Goal: Task Accomplishment & Management: Complete application form

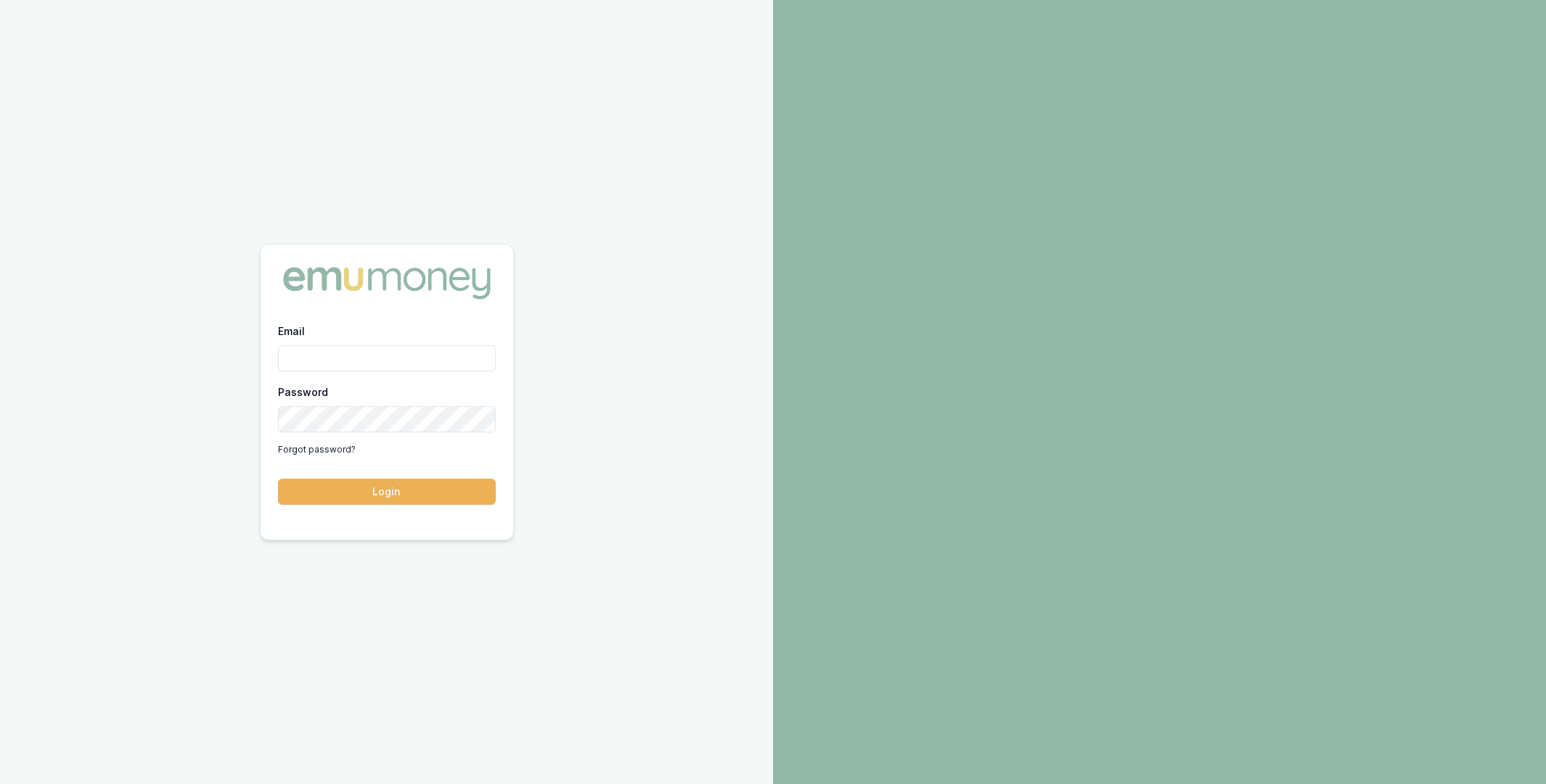
click at [398, 367] on input "Email" at bounding box center [386, 358] width 218 height 26
click at [0, 783] on com-1password-button at bounding box center [0, 784] width 0 height 0
type input "m@emumoney.com.au"
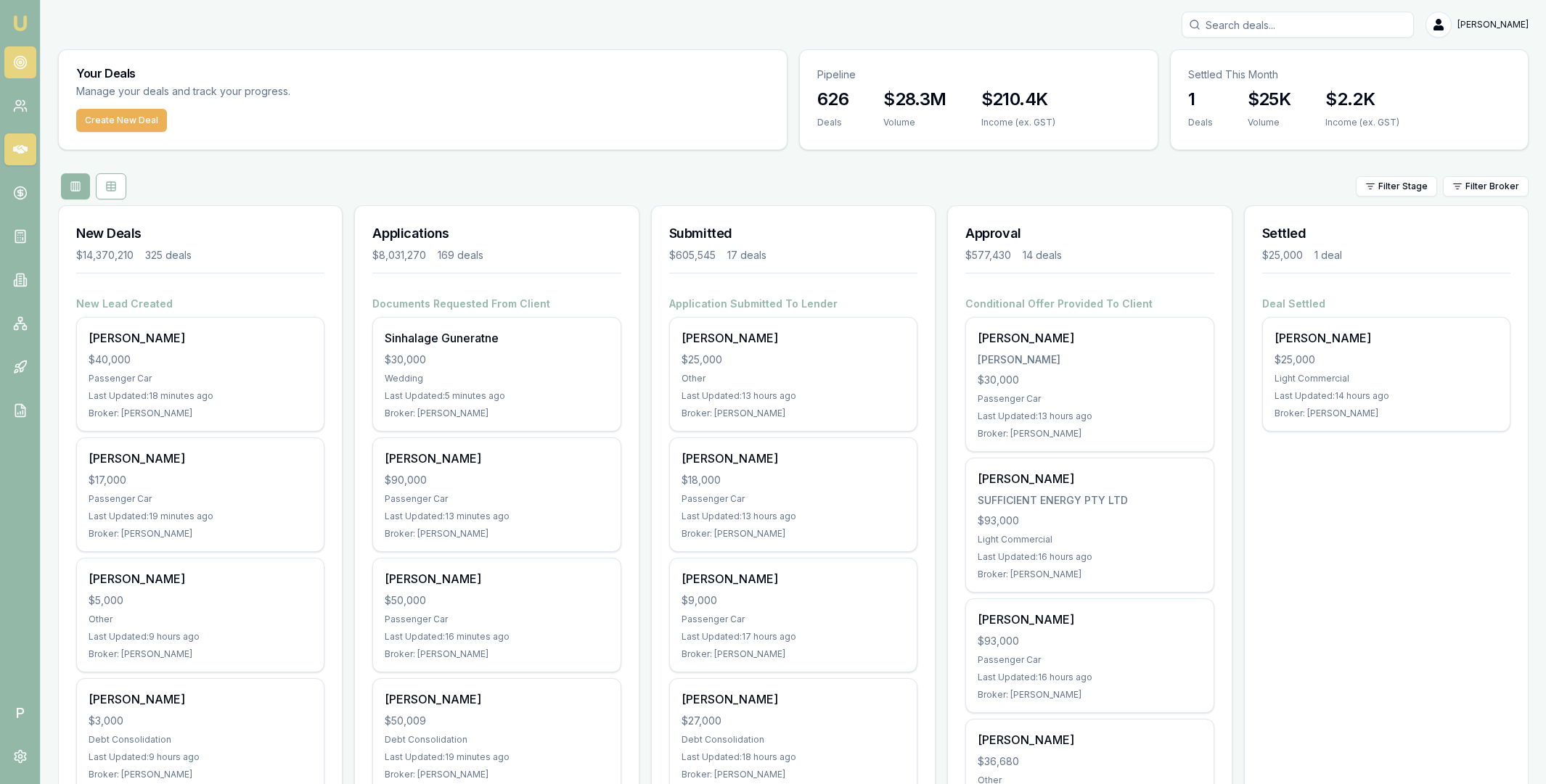
click at [11, 54] on link at bounding box center [20, 62] width 32 height 32
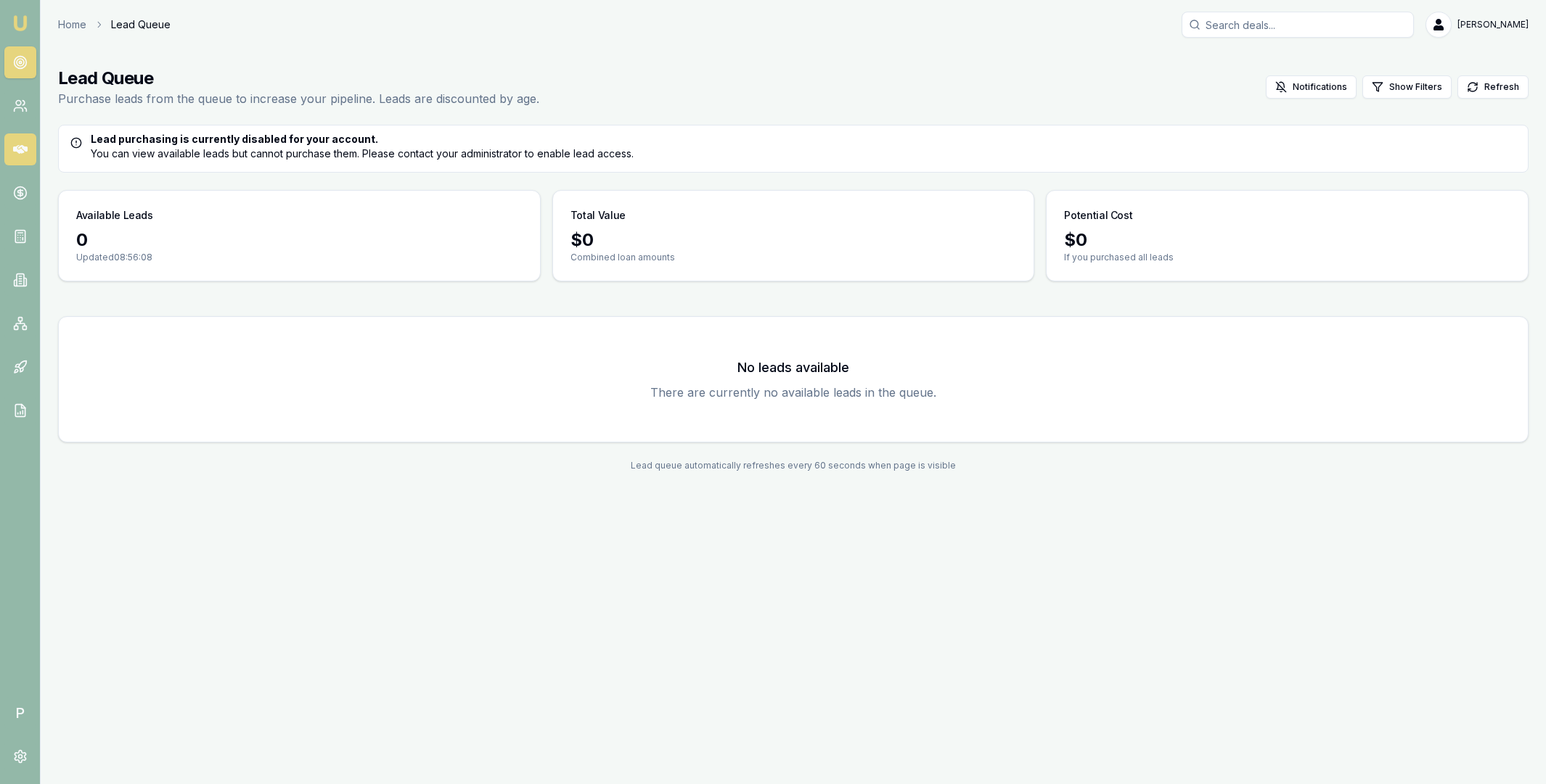
click at [24, 143] on icon at bounding box center [20, 149] width 15 height 15
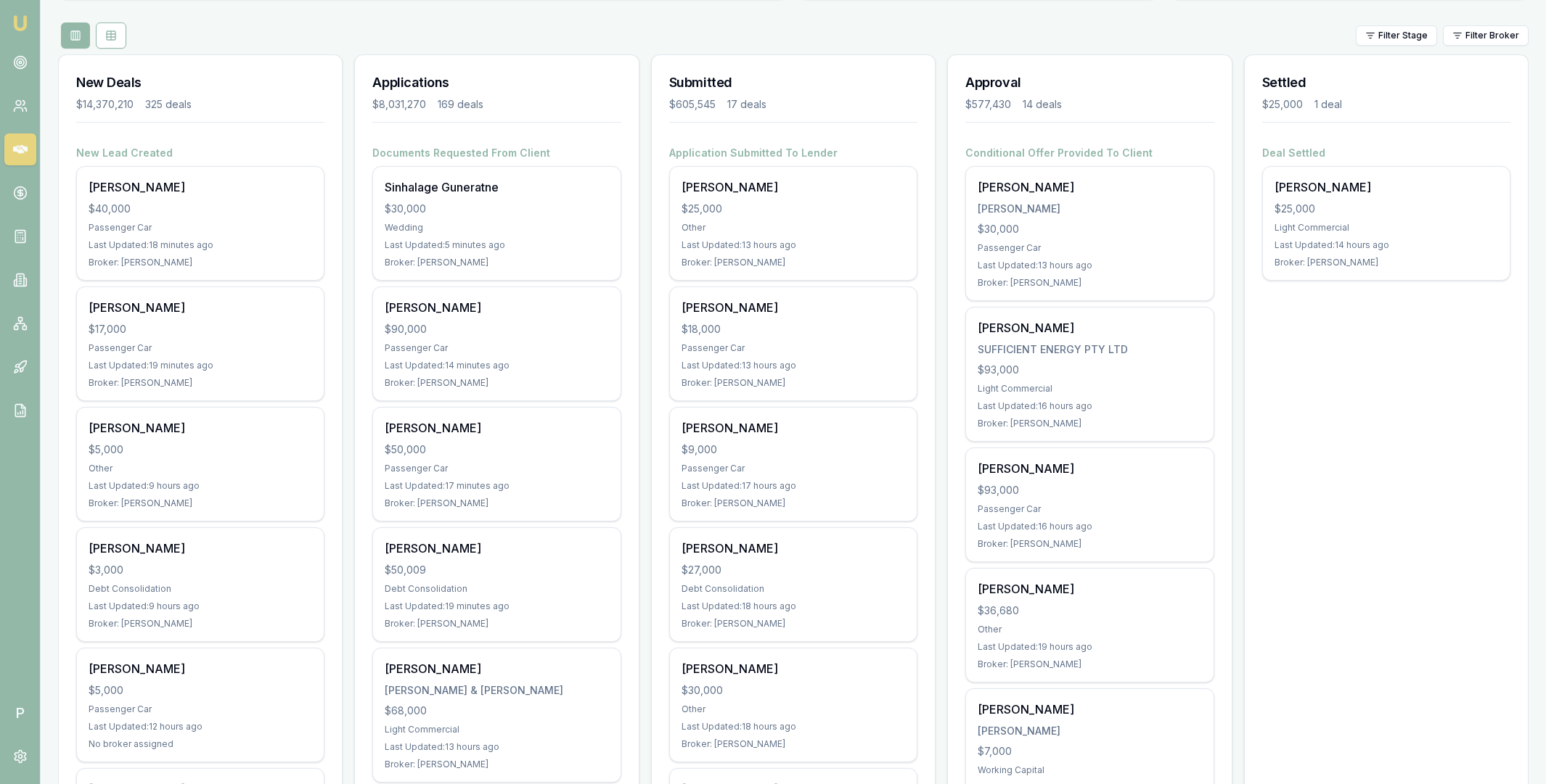
scroll to position [164, 0]
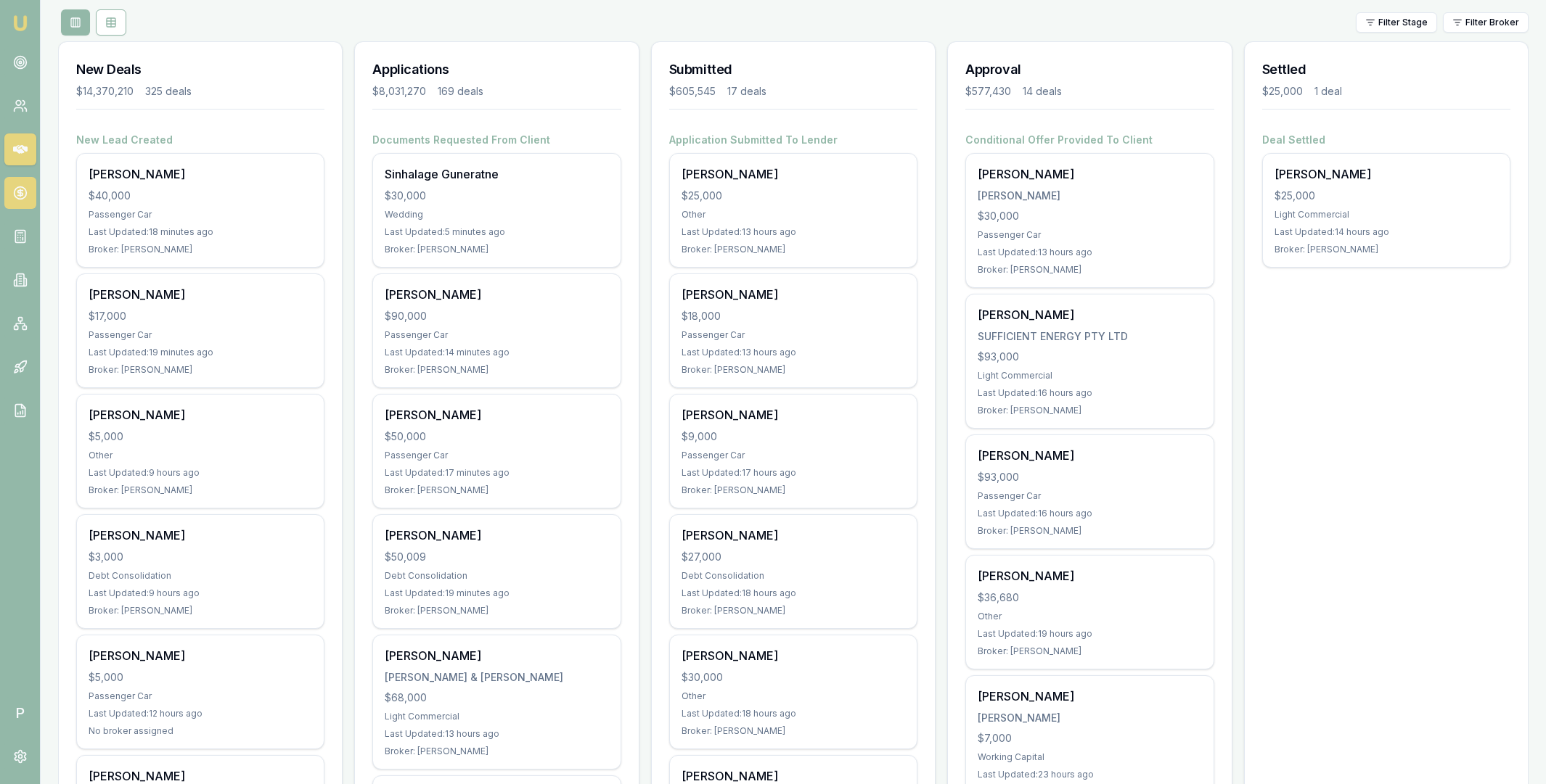
click at [16, 197] on circle at bounding box center [20, 193] width 12 height 12
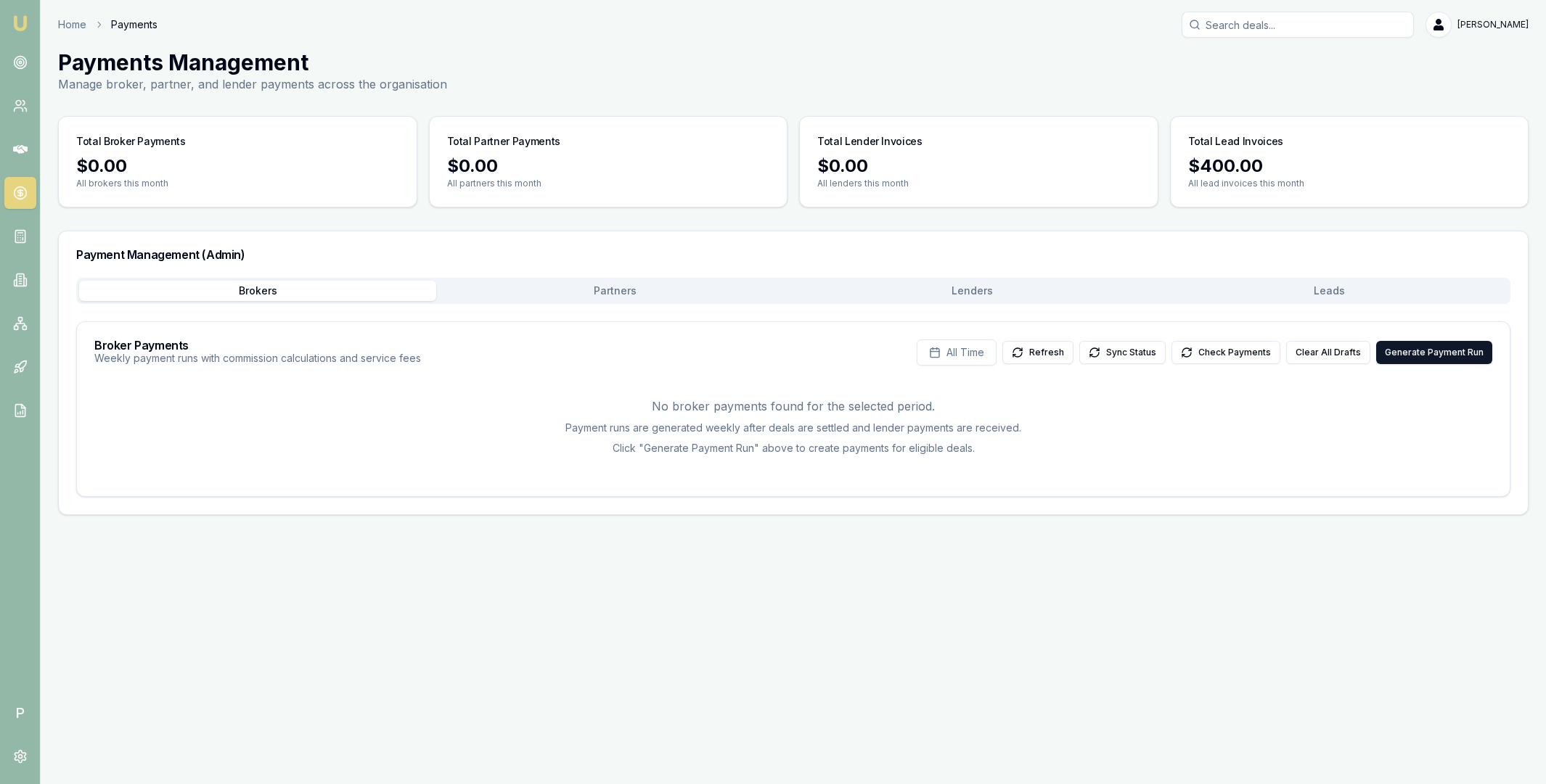
click at [1285, 295] on button "Leads" at bounding box center [1328, 291] width 357 height 20
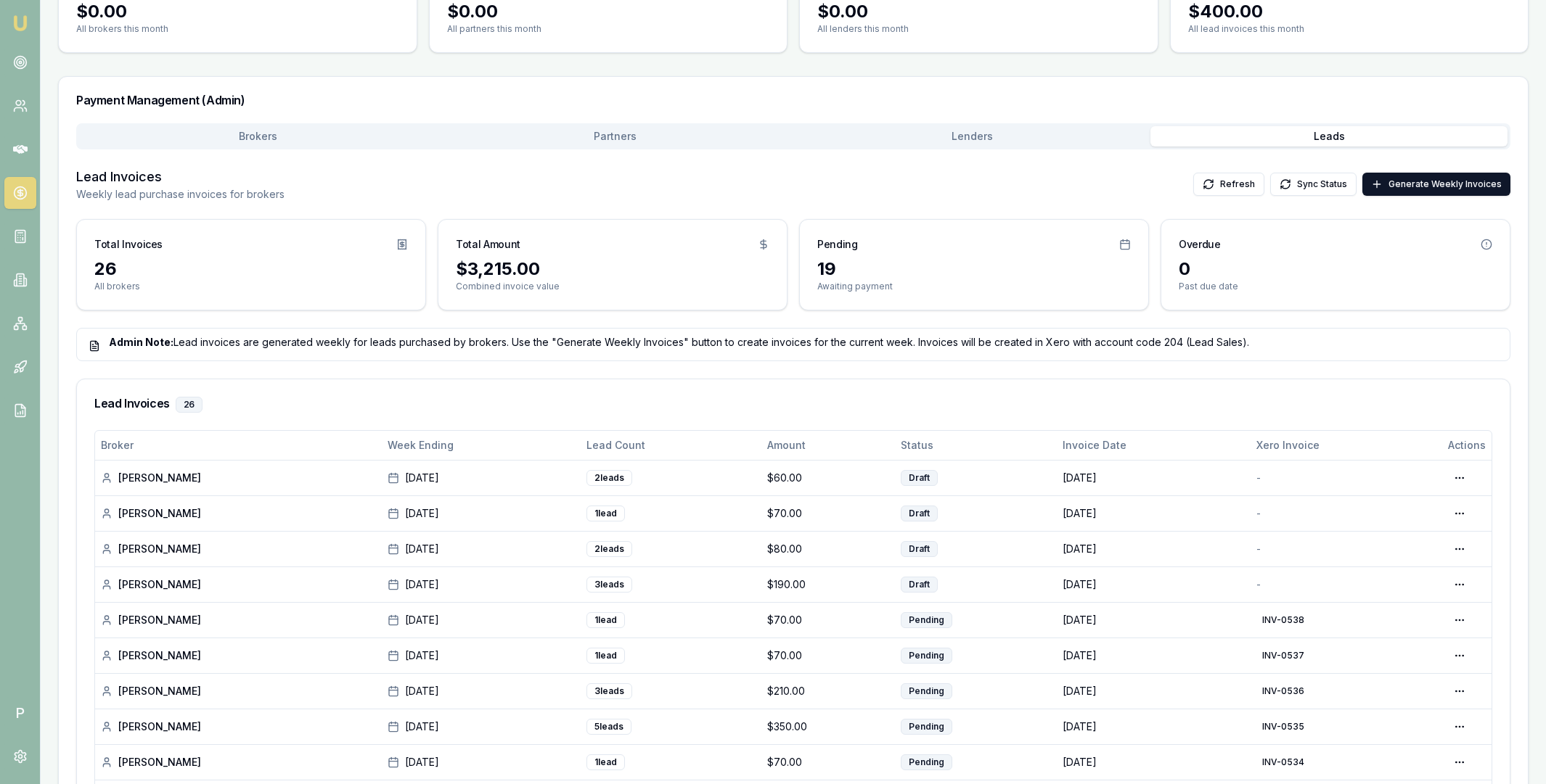
scroll to position [281, 0]
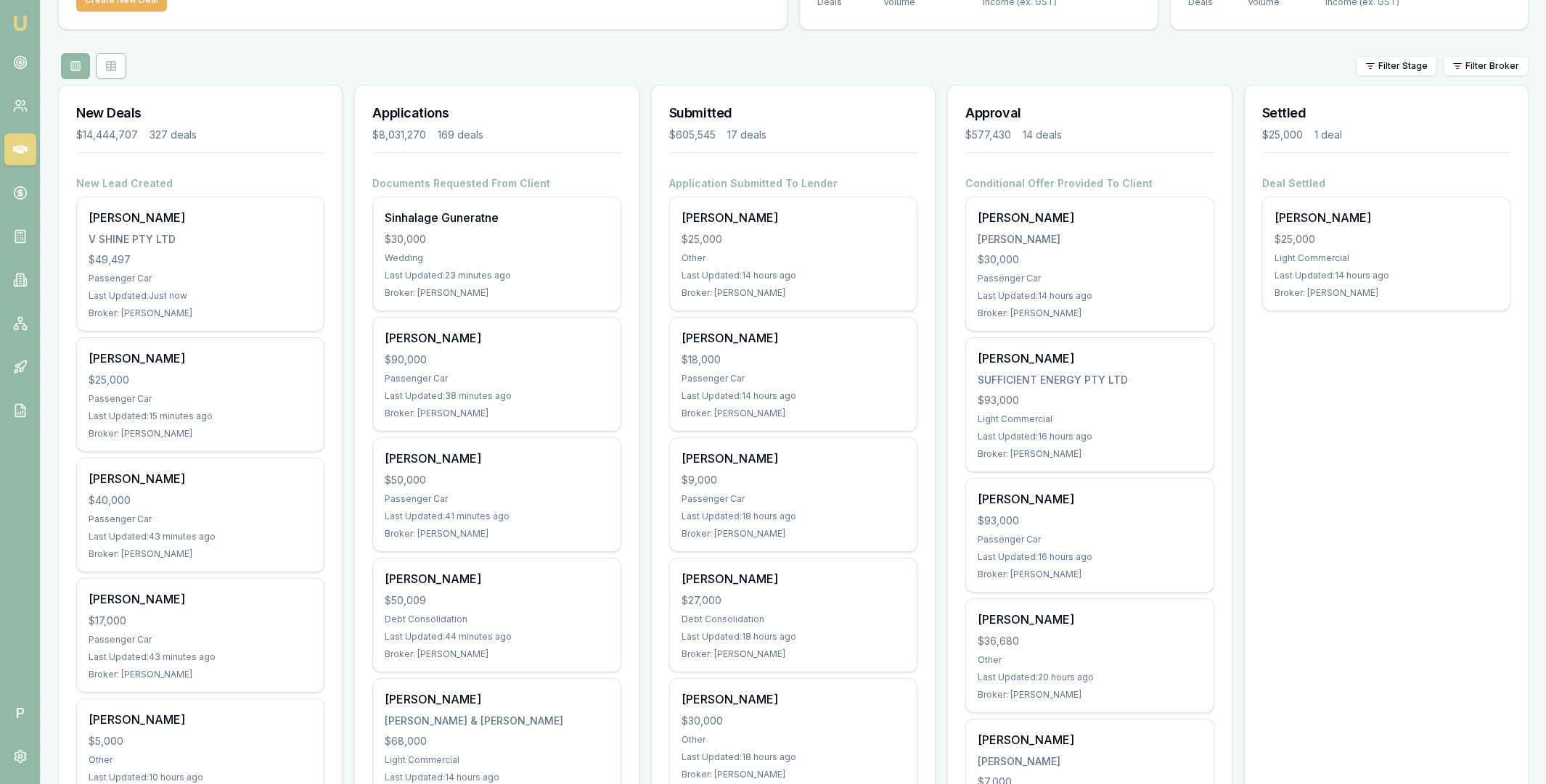
scroll to position [163, 0]
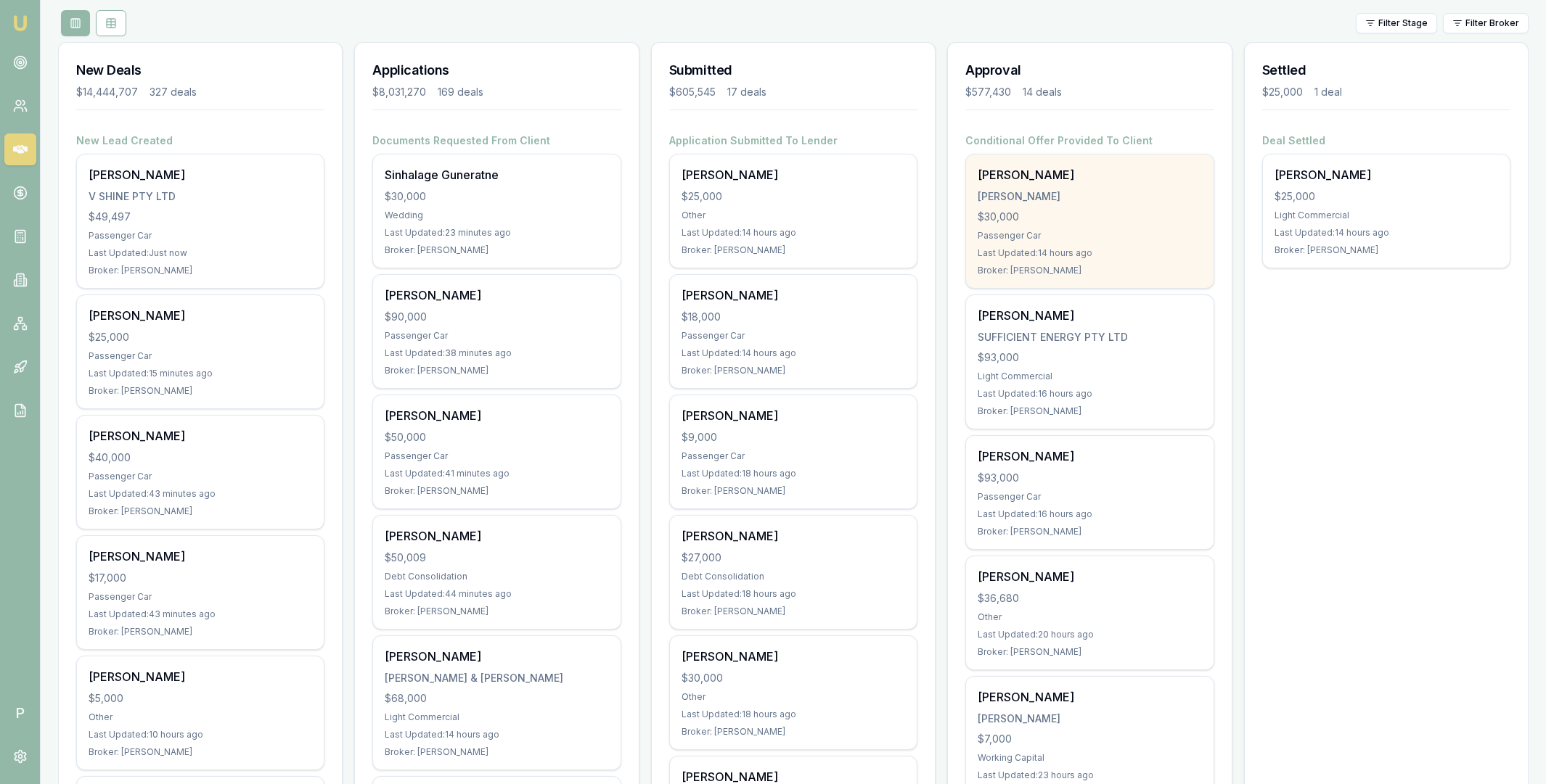
click at [1110, 189] on div "GALVIN, MICHAEL JAMES" at bounding box center [1089, 196] width 224 height 15
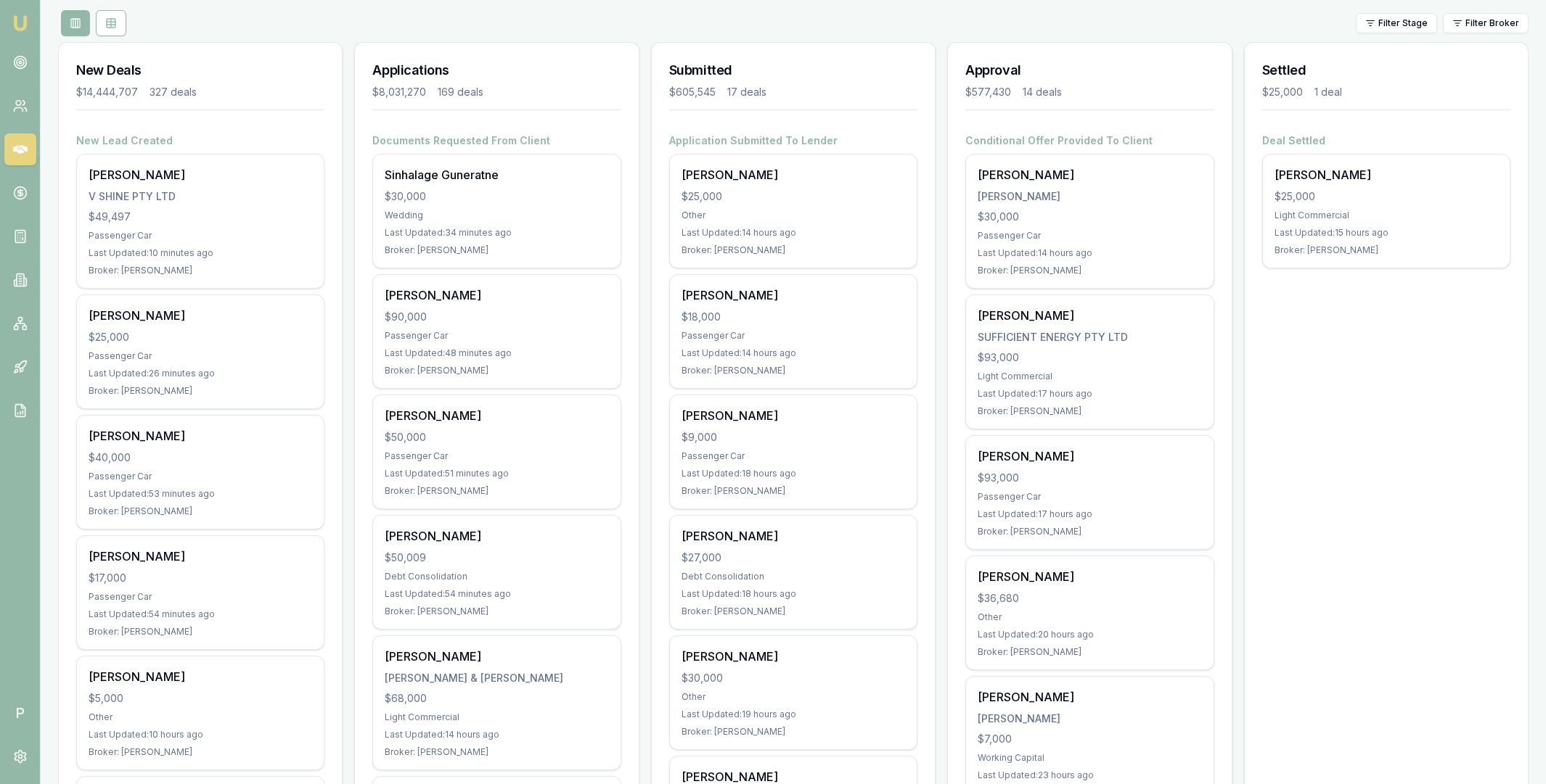
scroll to position [0, 0]
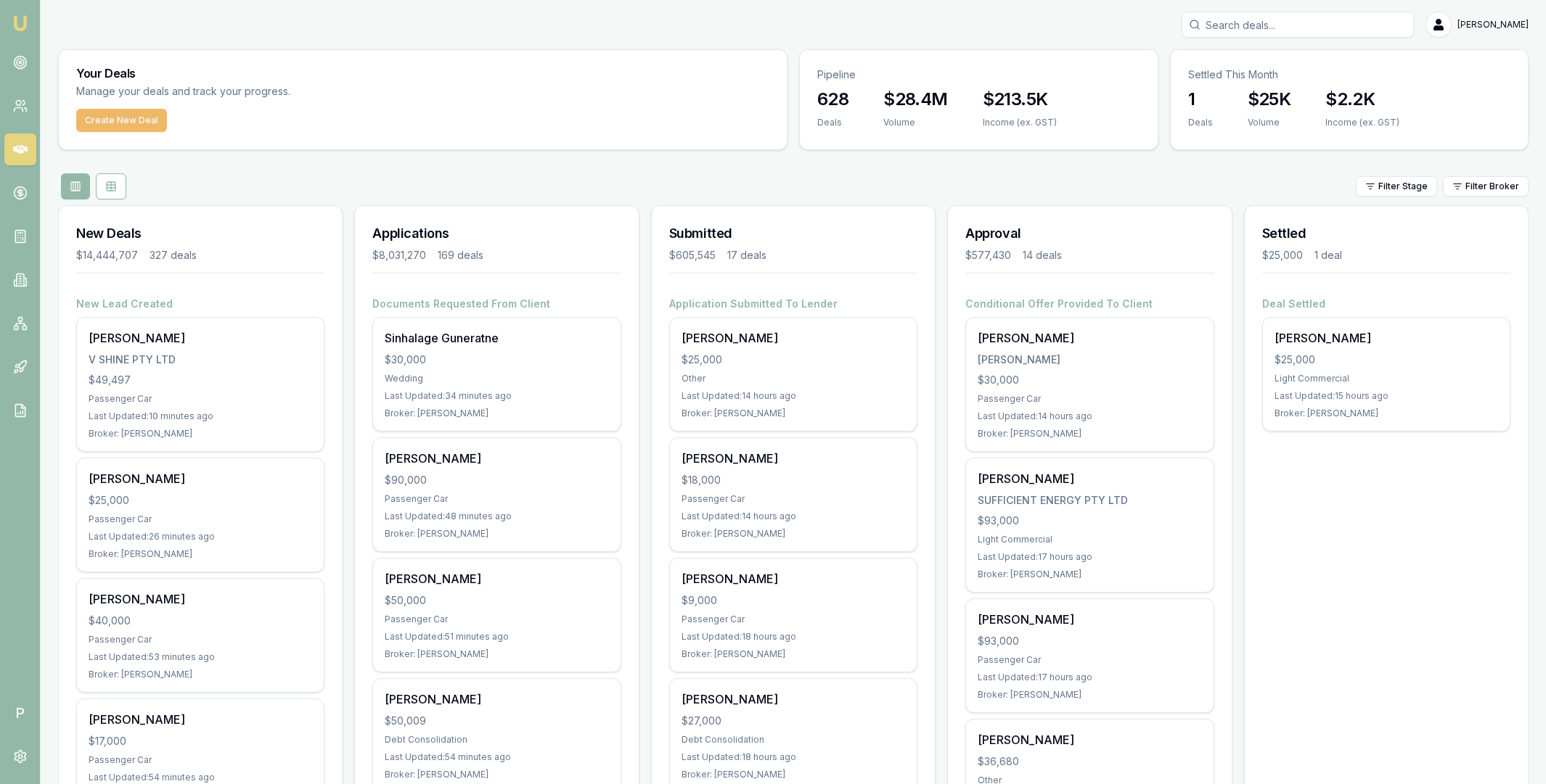
click at [105, 122] on button "Create New Deal" at bounding box center [122, 121] width 90 height 23
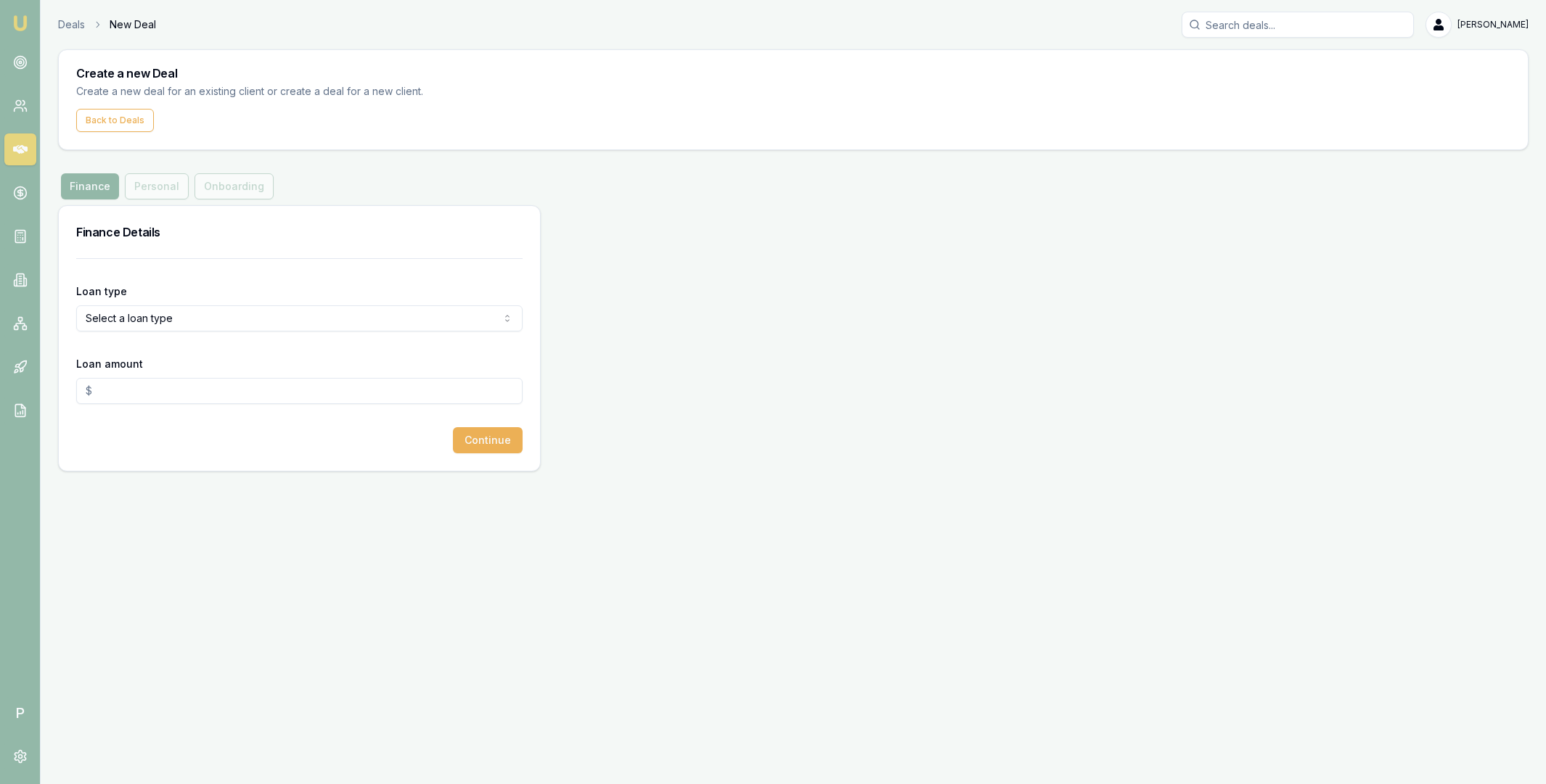
click at [219, 334] on form "Loan type Select a loan type Consumer Loan Consumer Asset Commercial Loan Comme…" at bounding box center [299, 355] width 446 height 195
click at [213, 318] on html "Emu Broker P Deals New Deal Matt Leeburn Toggle Menu Create a new Deal Create a…" at bounding box center [773, 392] width 1546 height 784
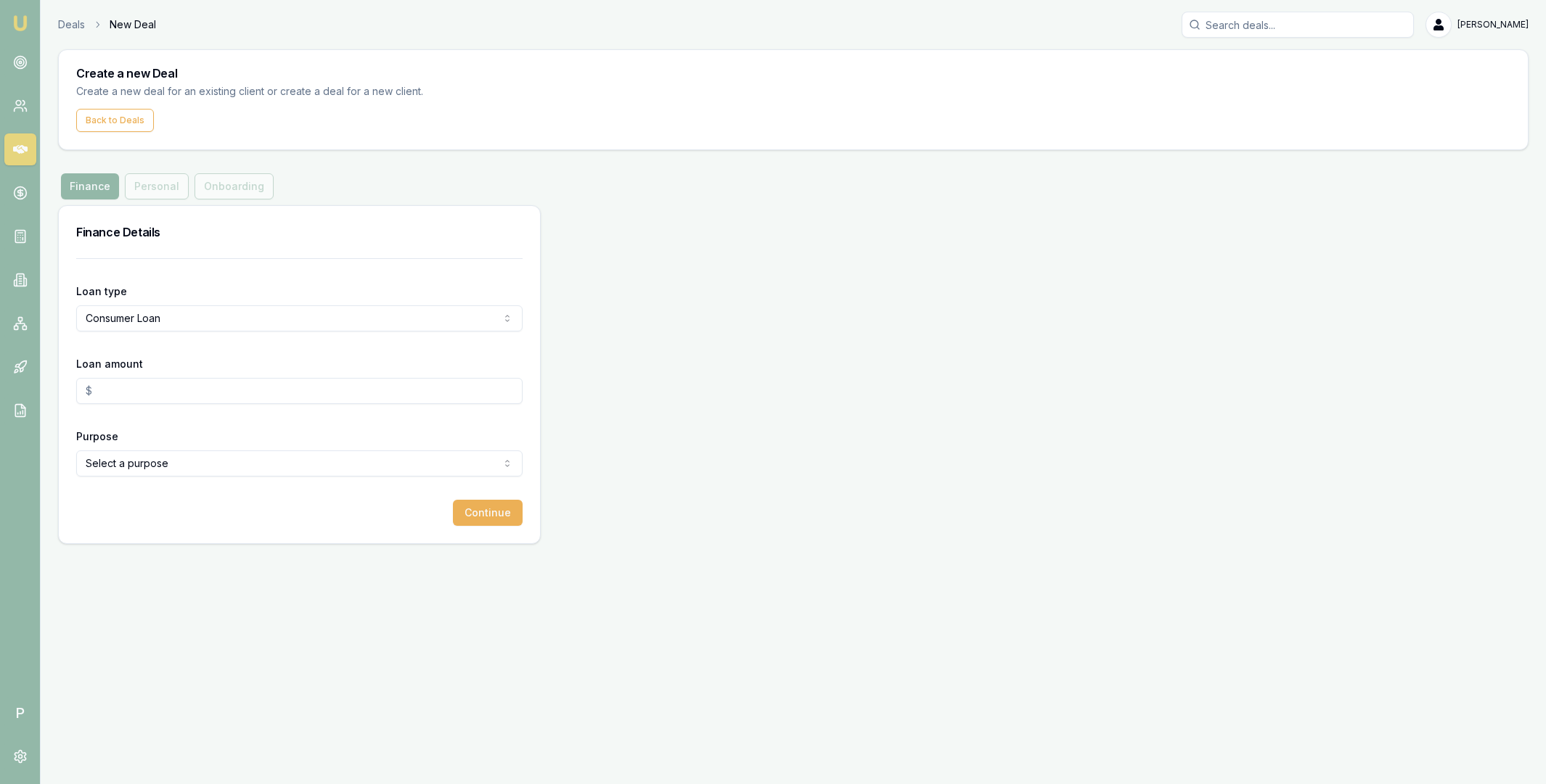
click at [188, 379] on input "Loan amount" at bounding box center [299, 391] width 446 height 26
type input "$20,000.00"
click at [264, 456] on html "Emu Broker P Deals New Deal Matt Leeburn Toggle Menu Create a new Deal Create a…" at bounding box center [773, 392] width 1546 height 784
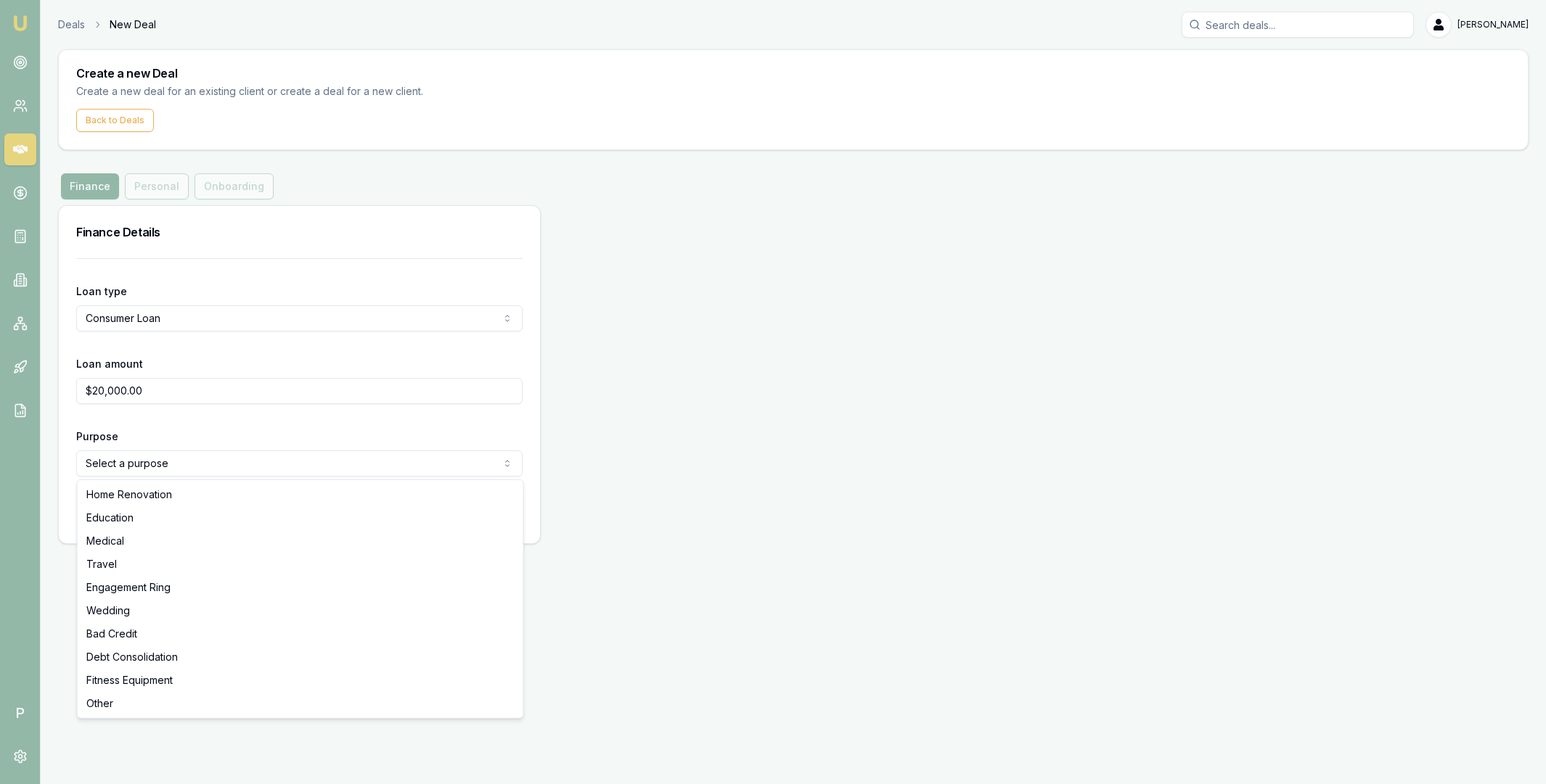
select select "EDUCATION"
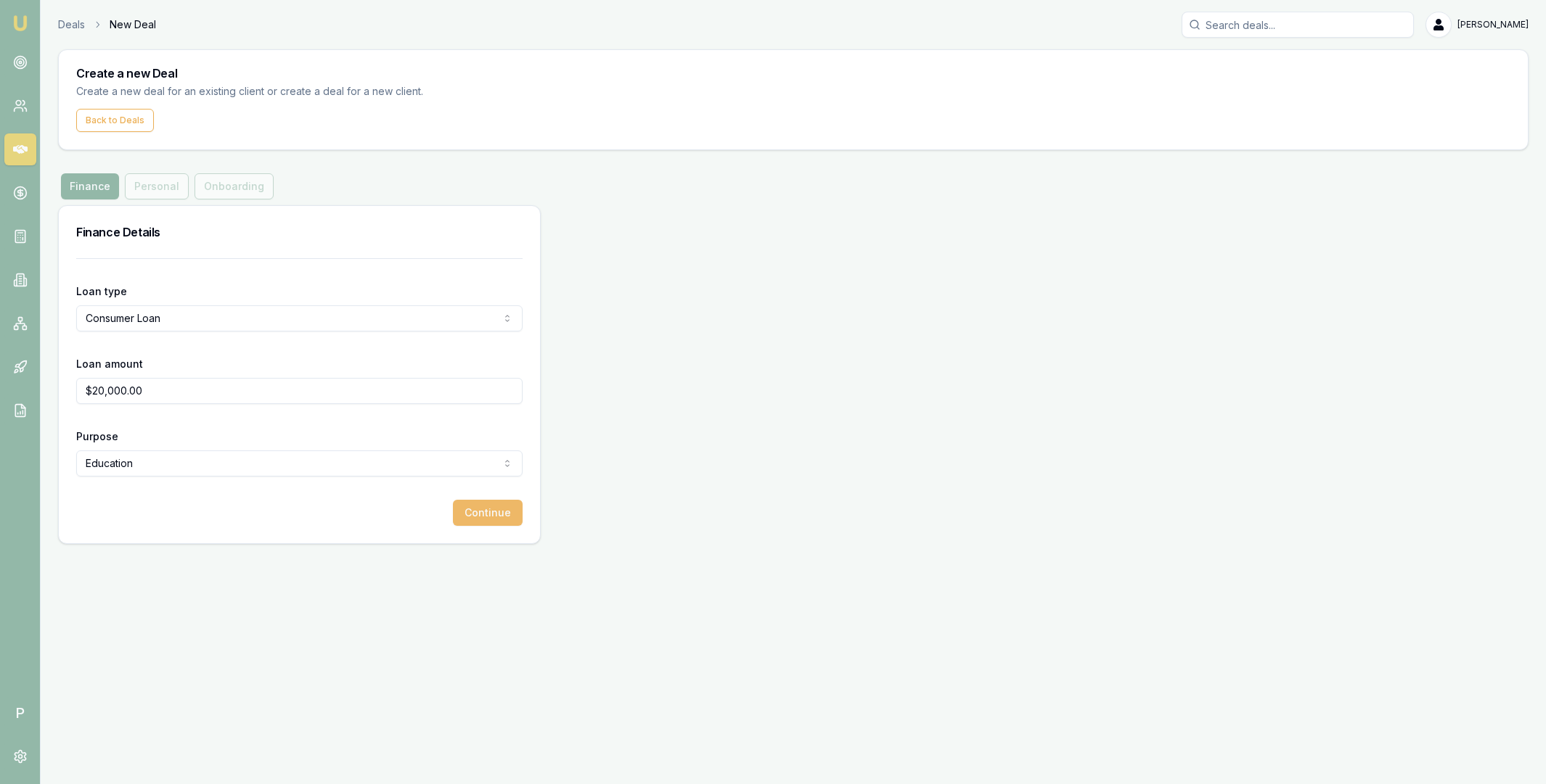
click at [481, 509] on button "Continue" at bounding box center [487, 513] width 69 height 26
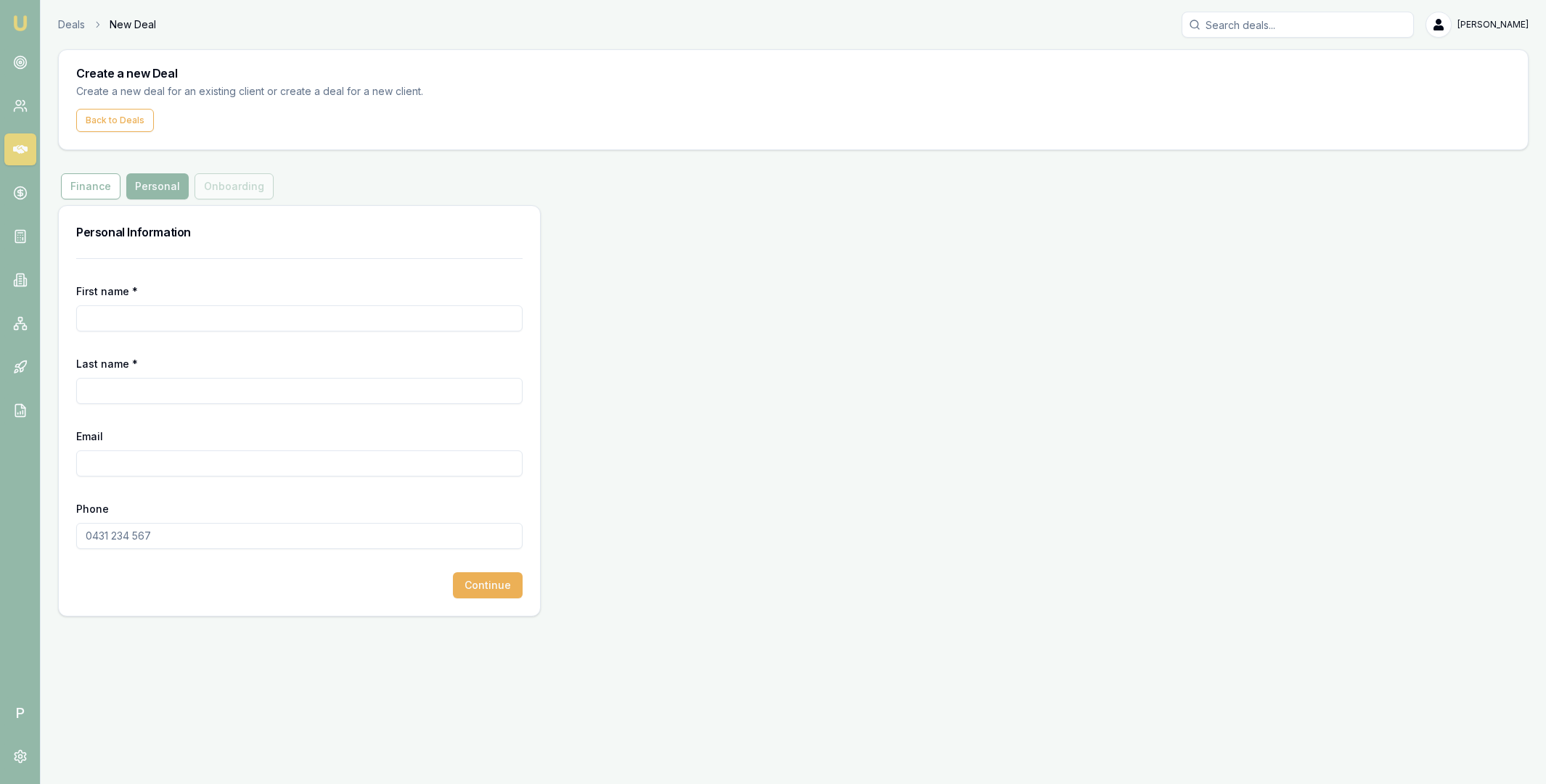
click at [120, 313] on input "First name *" at bounding box center [299, 319] width 446 height 26
type input "Matt"
type input "Test"
paste input "m+partner@emumoney.com.au"
type input "m+partner@emumoney.com.au"
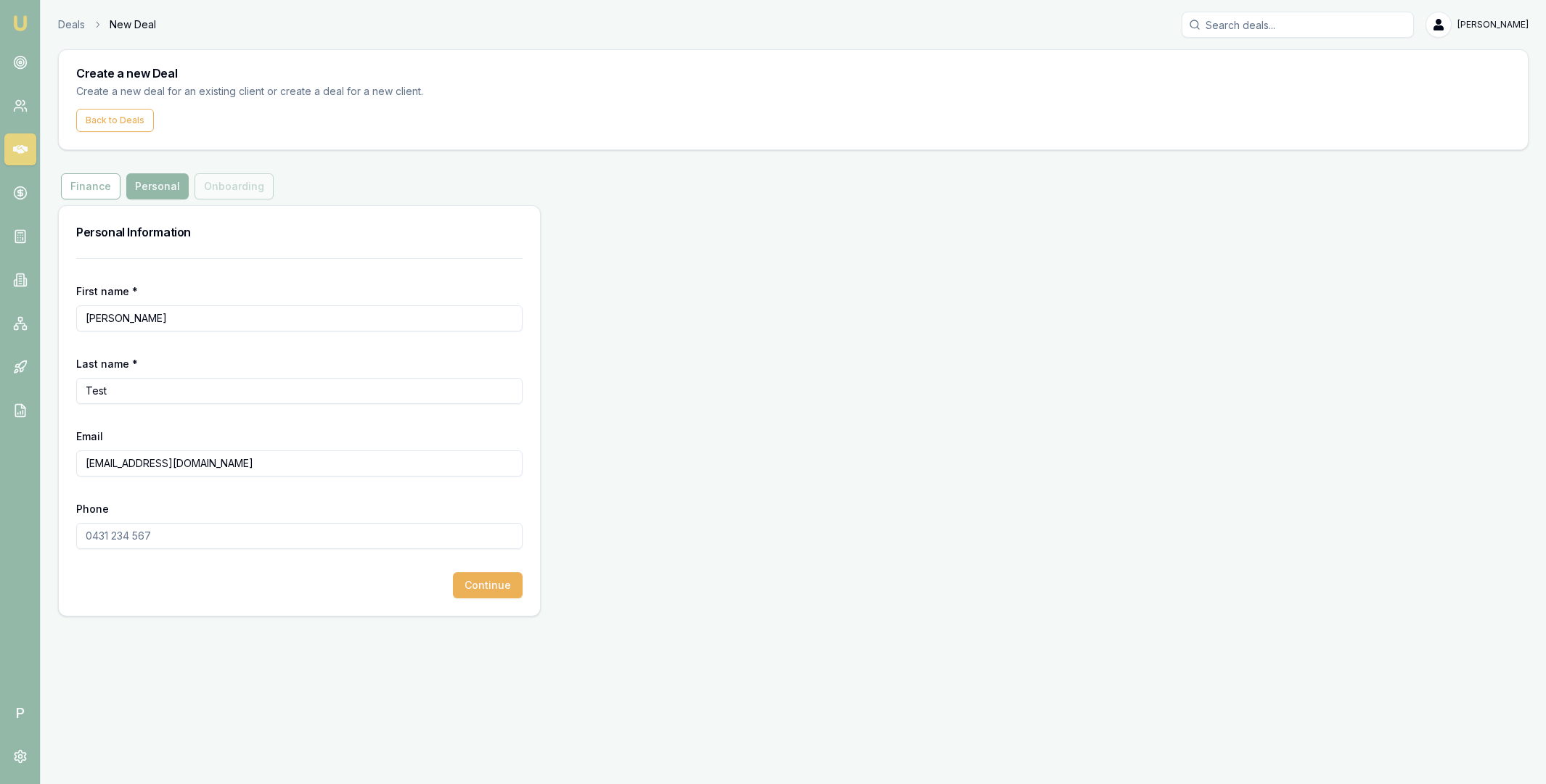
click at [334, 533] on input "Phone" at bounding box center [299, 536] width 446 height 26
paste input "0431 548 222"
type input "0431 548 222"
click at [475, 586] on button "Continue" at bounding box center [487, 585] width 69 height 26
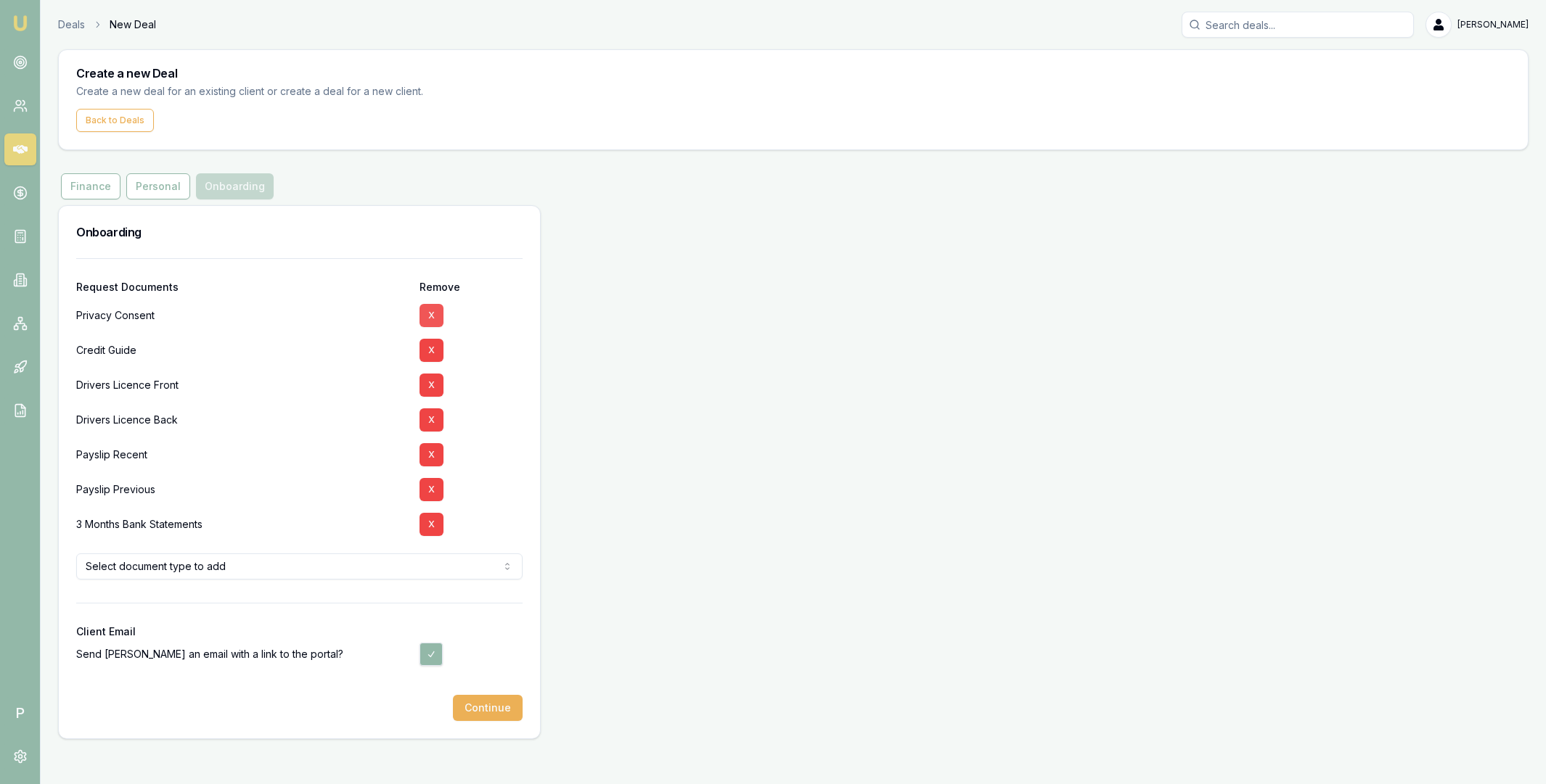
click at [430, 314] on button "X" at bounding box center [431, 316] width 24 height 23
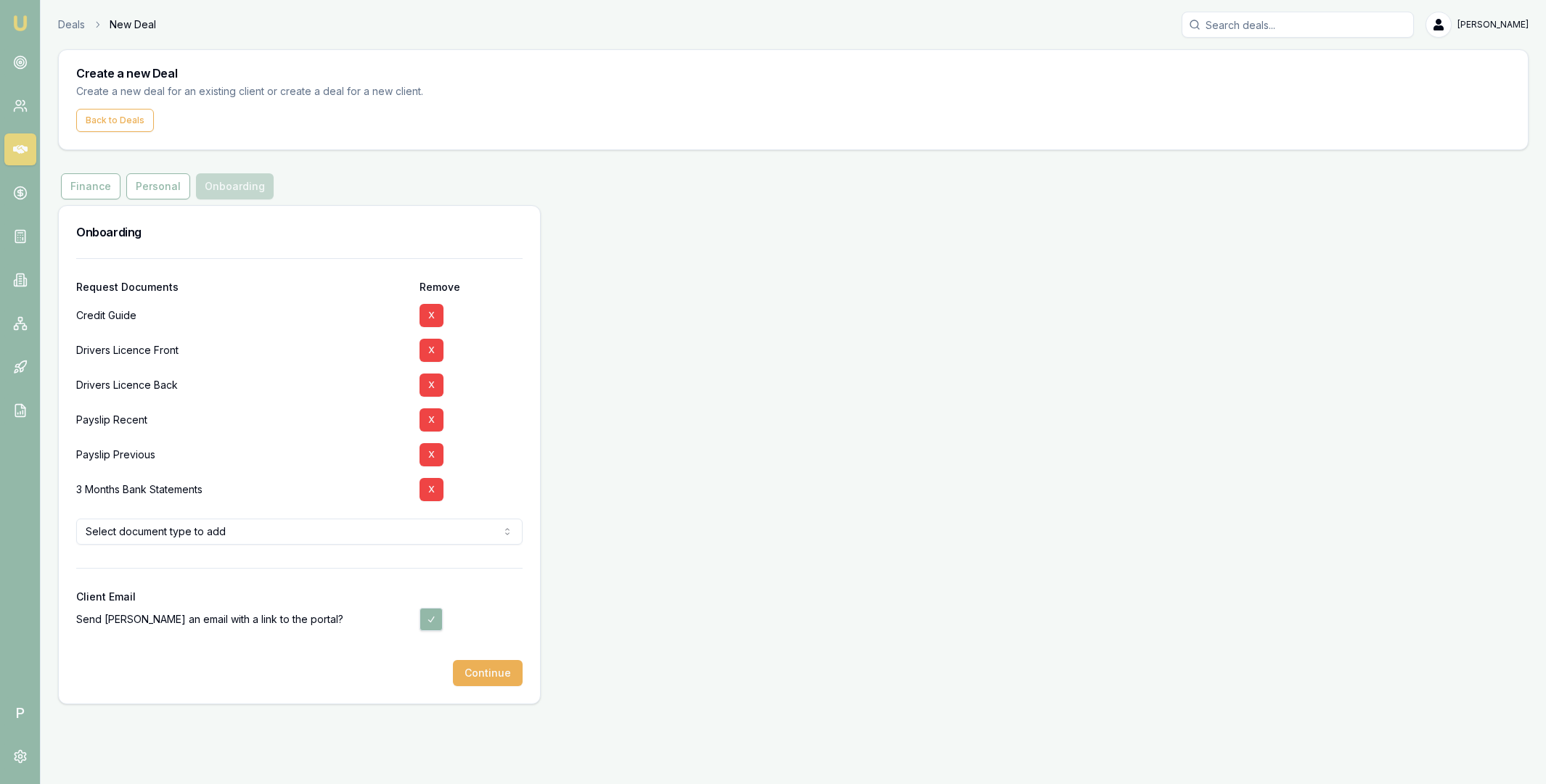
click at [430, 314] on button "X" at bounding box center [431, 316] width 24 height 23
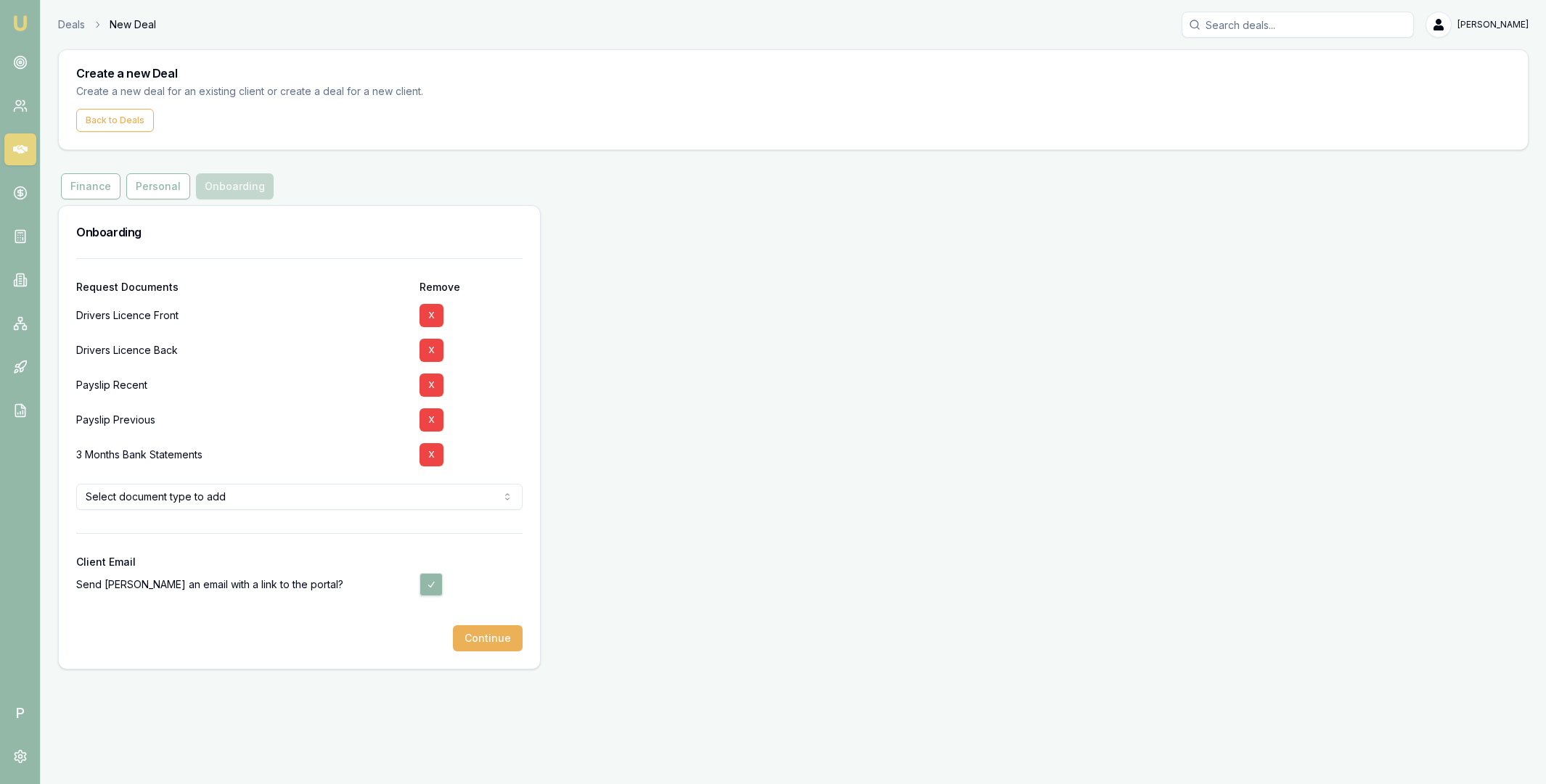
click at [430, 314] on button "X" at bounding box center [431, 316] width 24 height 23
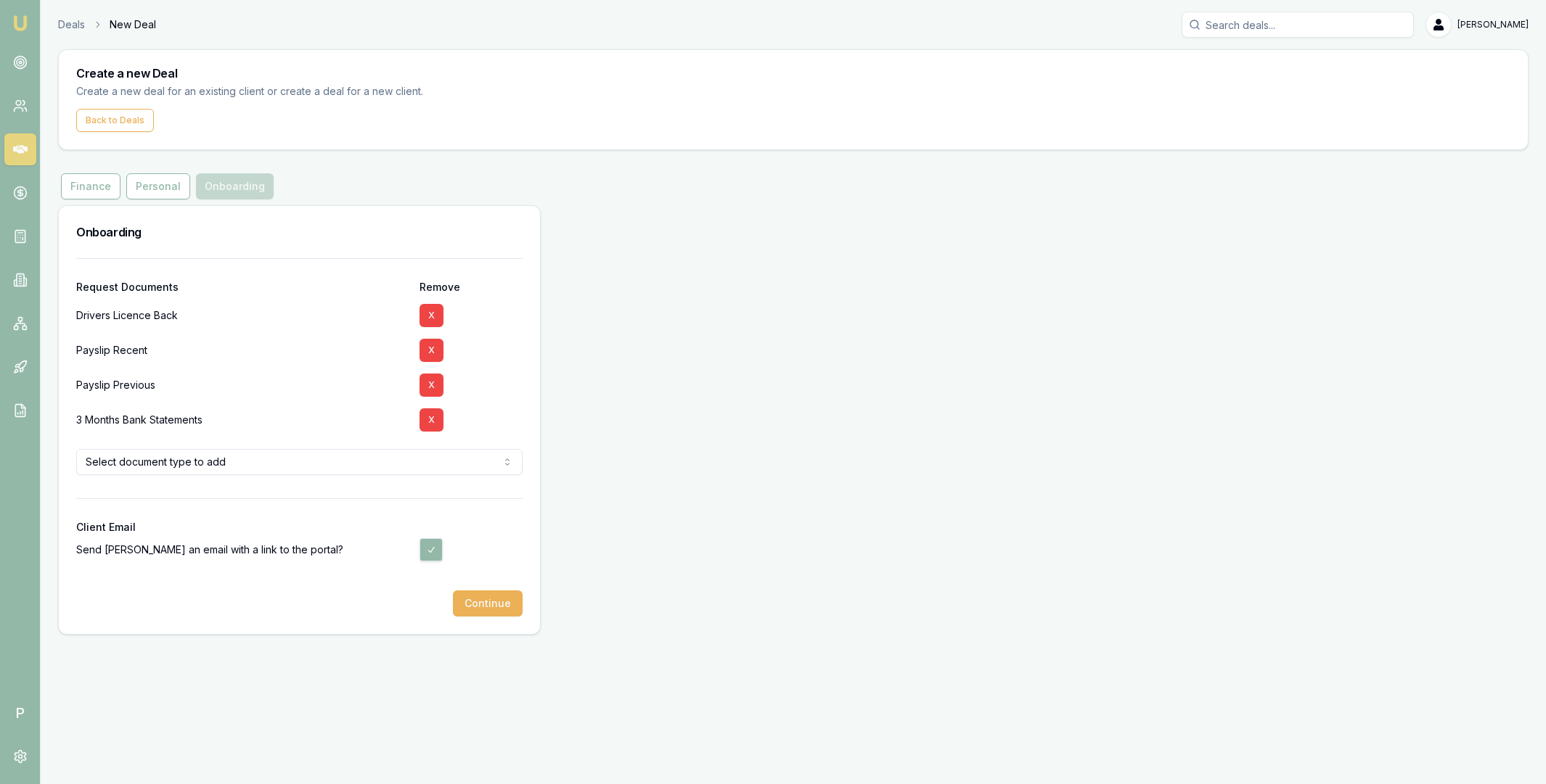
click at [430, 314] on button "X" at bounding box center [431, 316] width 24 height 23
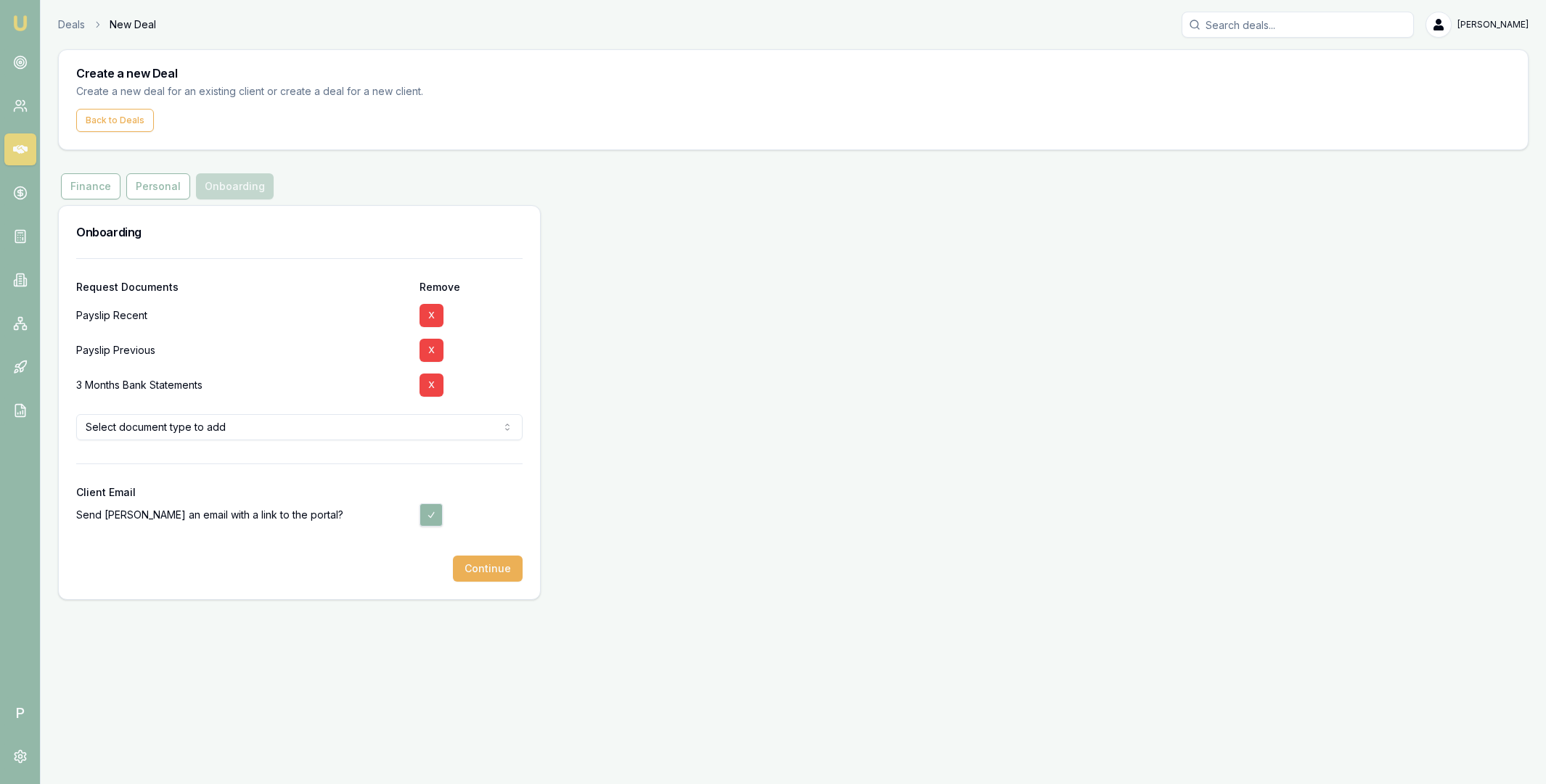
click at [430, 314] on button "X" at bounding box center [431, 316] width 24 height 23
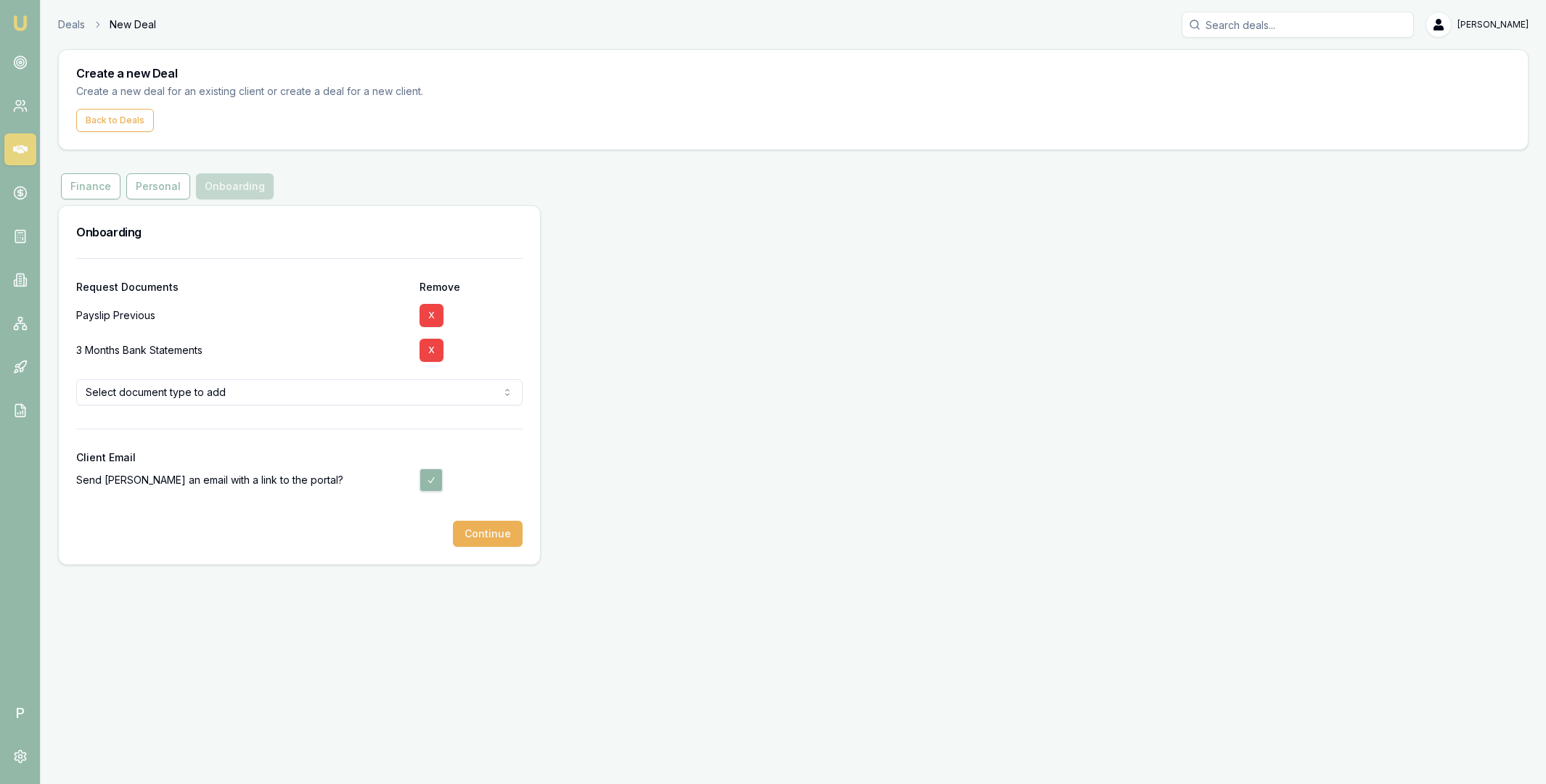
click at [430, 314] on button "X" at bounding box center [431, 316] width 24 height 23
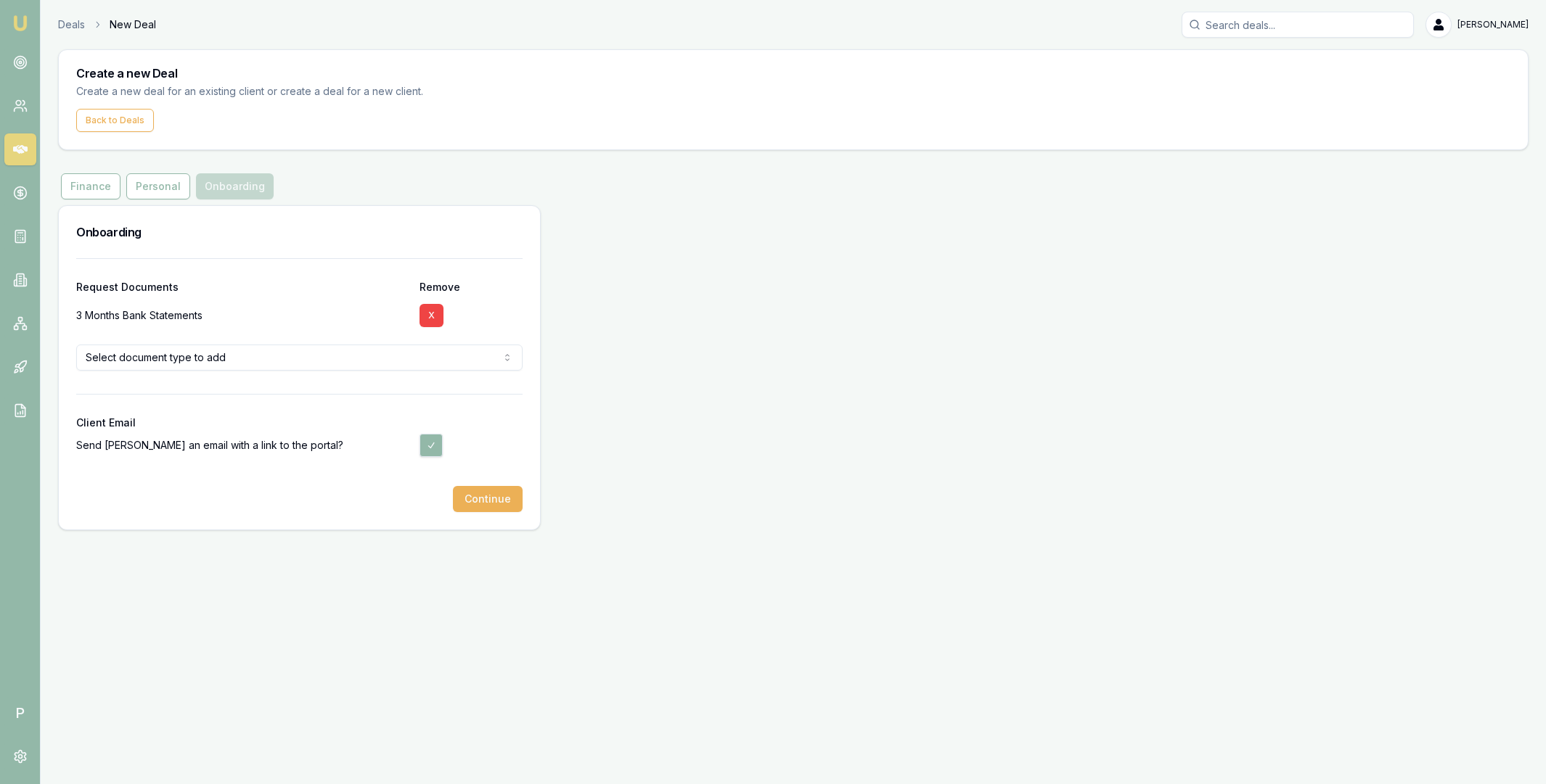
click at [430, 314] on button "X" at bounding box center [431, 316] width 24 height 23
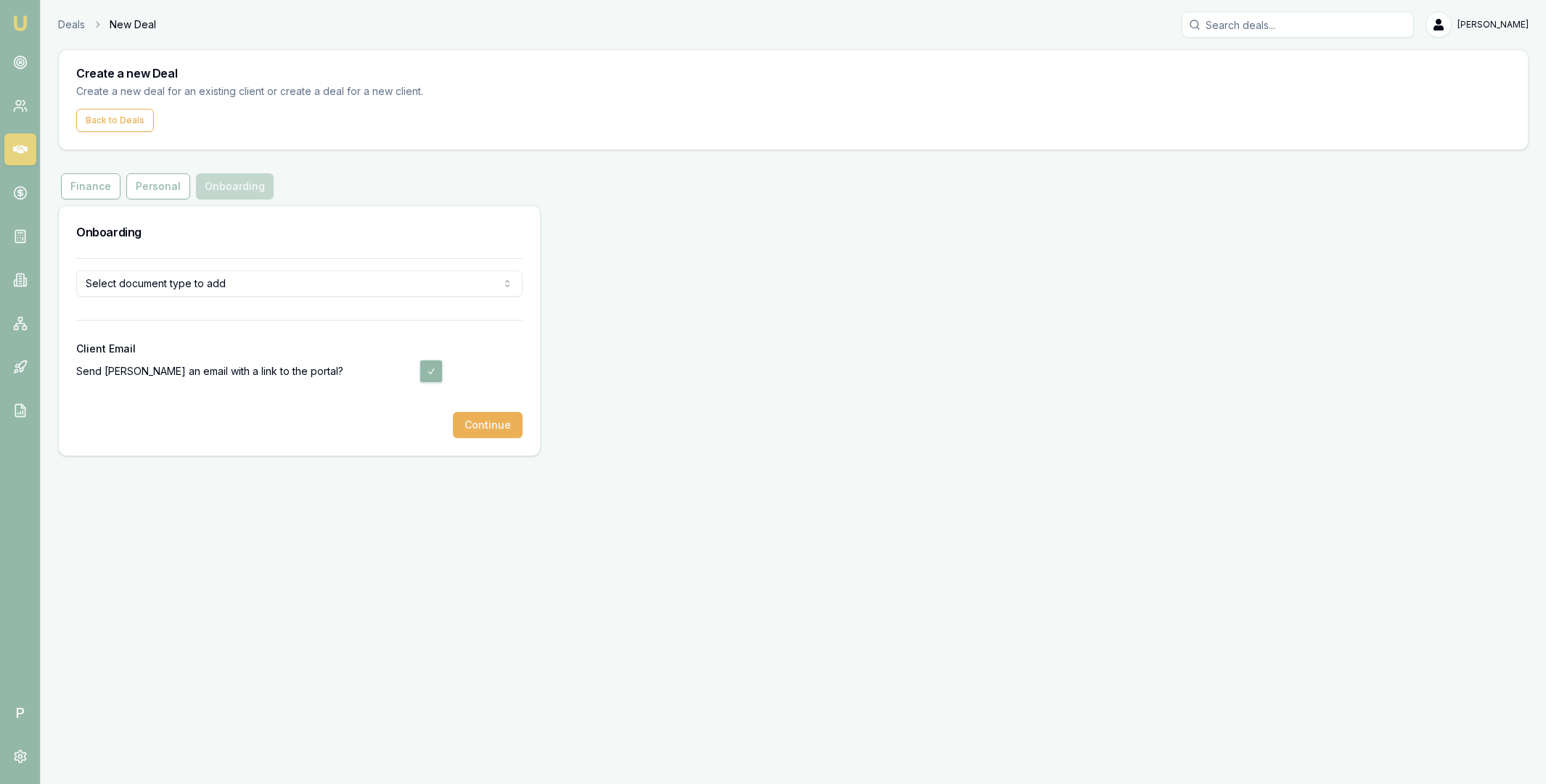
click at [433, 373] on button "button" at bounding box center [431, 372] width 23 height 23
checkbox input "false"
click at [500, 425] on button "Continue" at bounding box center [487, 426] width 69 height 26
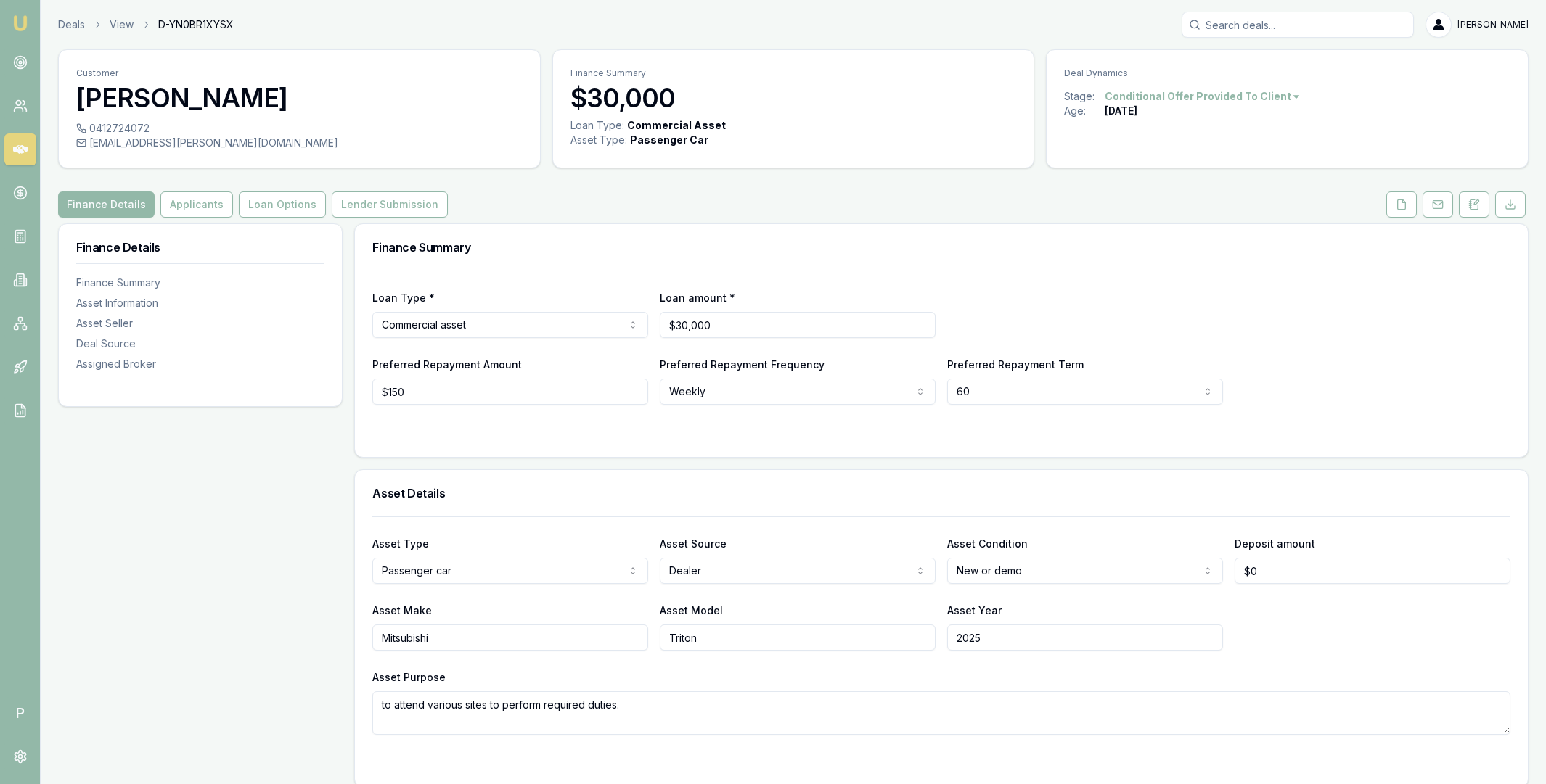
click at [23, 147] on icon at bounding box center [20, 149] width 15 height 9
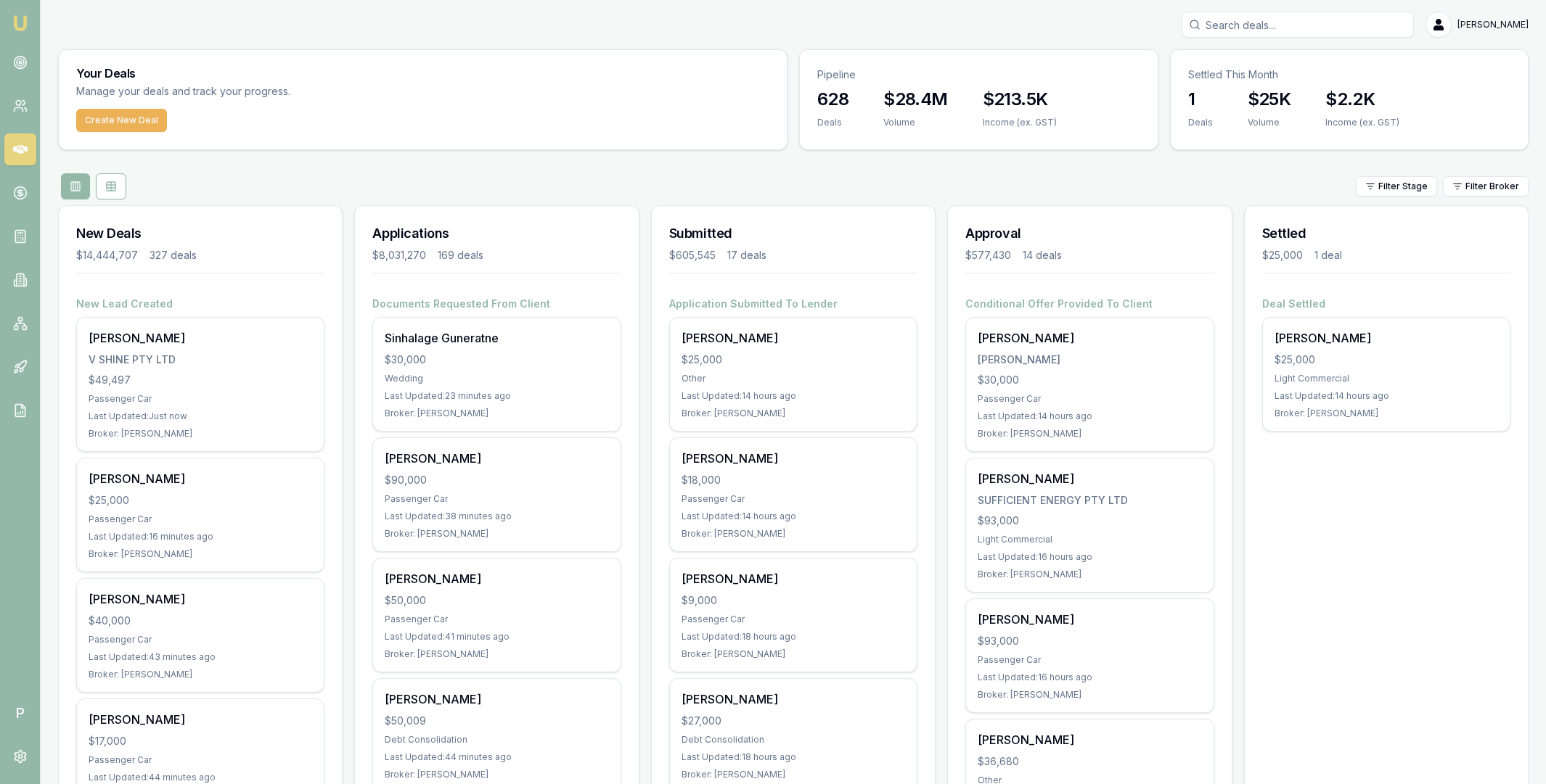
click at [688, 175] on div "Filter Stage Filter Broker" at bounding box center [793, 186] width 1470 height 26
click at [1198, 183] on div "Filter Stage Filter Broker" at bounding box center [793, 186] width 1470 height 26
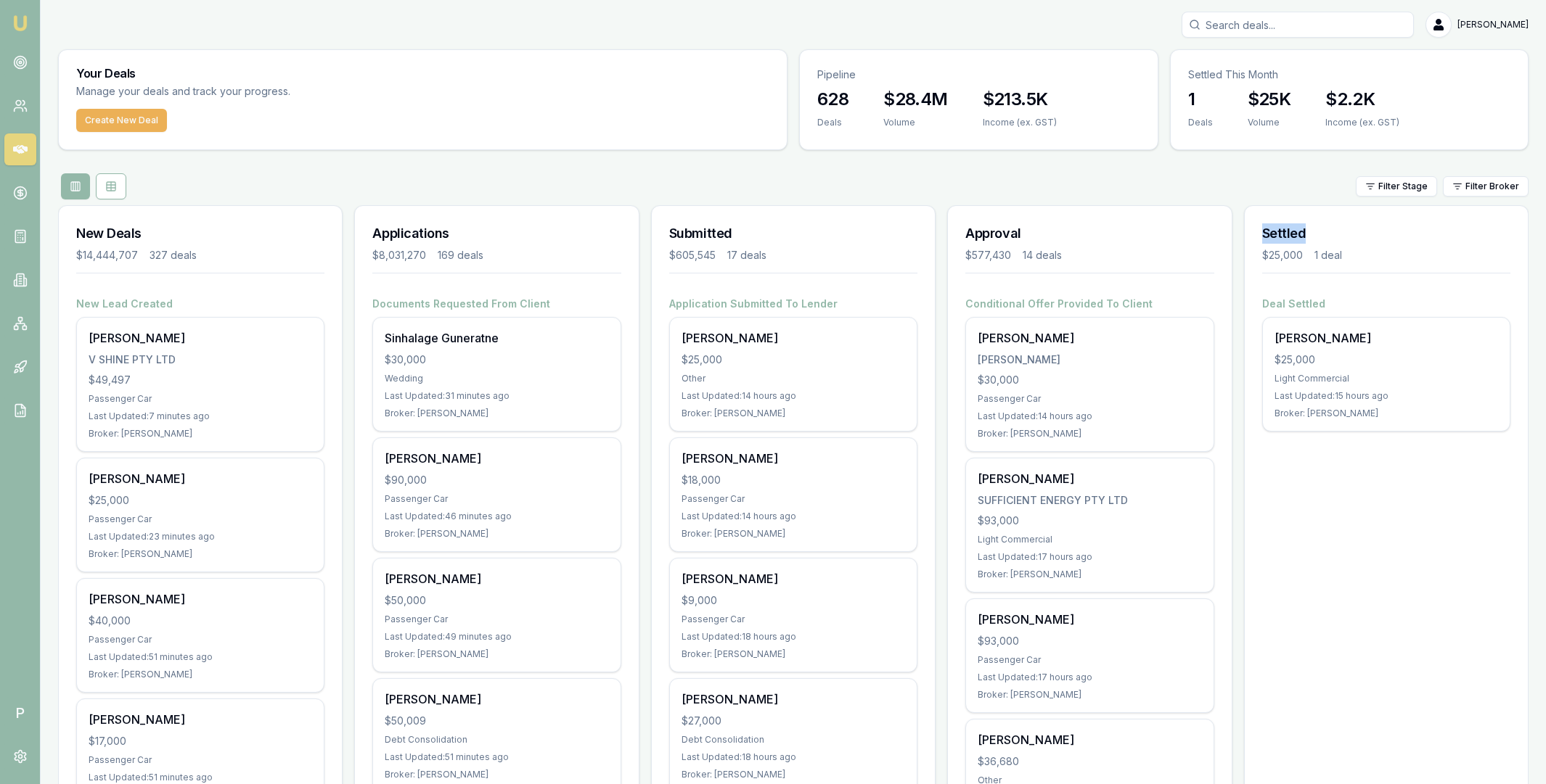
drag, startPoint x: 1262, startPoint y: 231, endPoint x: 1311, endPoint y: 233, distance: 49.0
click at [1311, 233] on h3 "Settled" at bounding box center [1386, 234] width 248 height 20
click at [1313, 228] on h3 "Settled" at bounding box center [1386, 234] width 248 height 20
click at [1233, 183] on div "Filter Stage Filter Broker" at bounding box center [793, 186] width 1470 height 26
click at [19, 323] on icon at bounding box center [19, 324] width 9 height 2
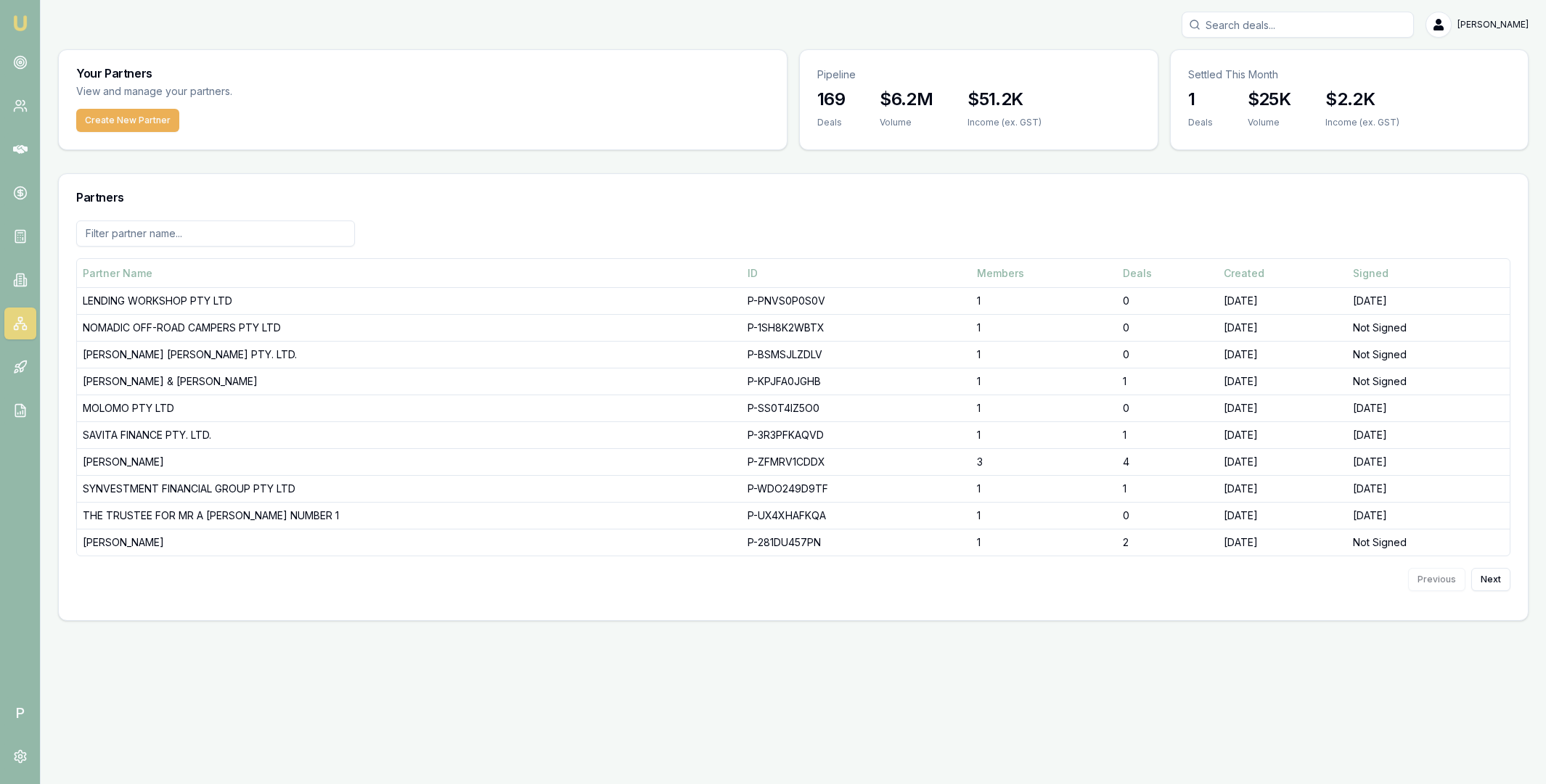
click at [193, 237] on input at bounding box center [215, 234] width 278 height 26
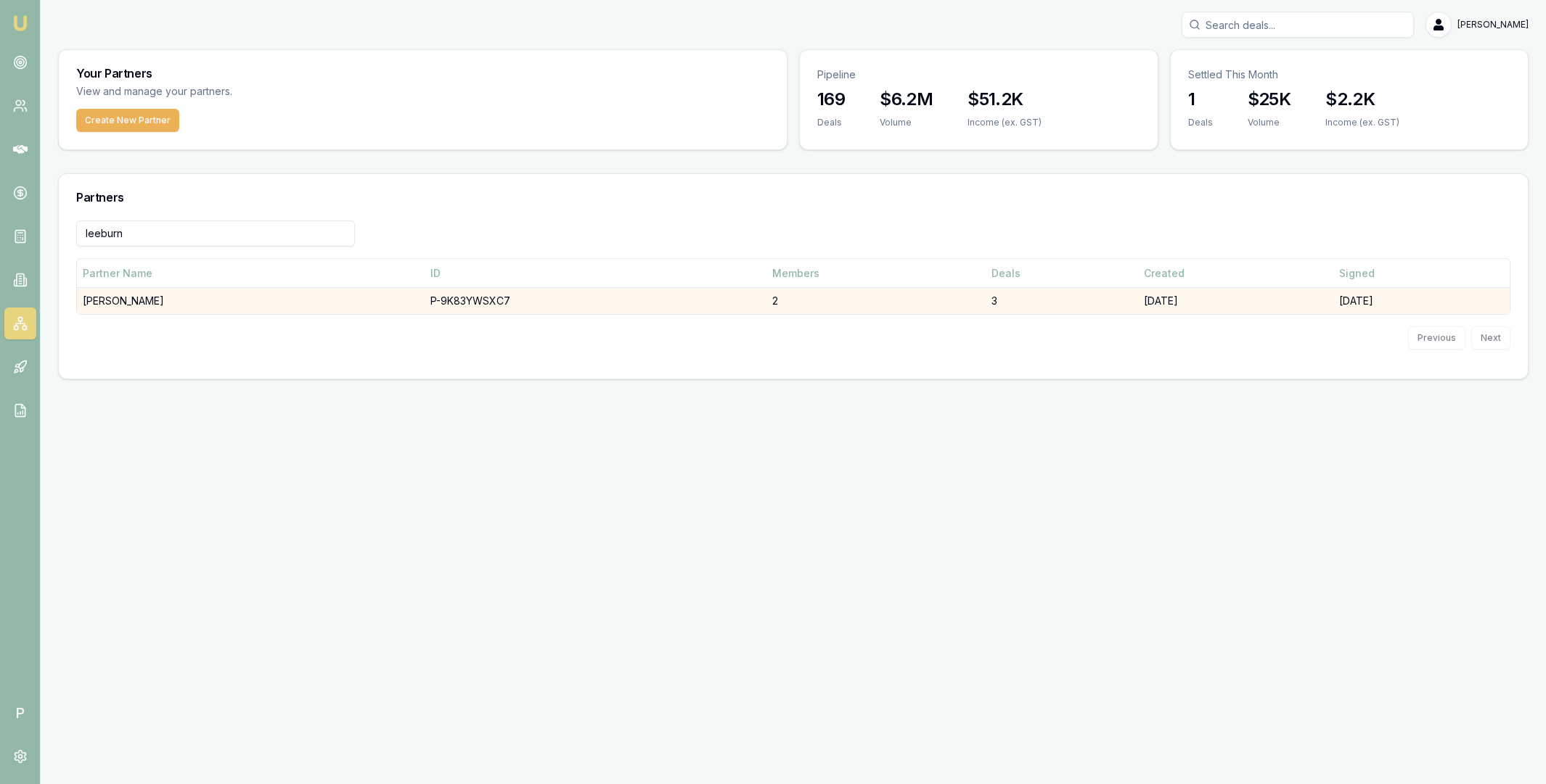
type input "leeburn"
click at [245, 310] on td "[PERSON_NAME]" at bounding box center [251, 302] width 348 height 26
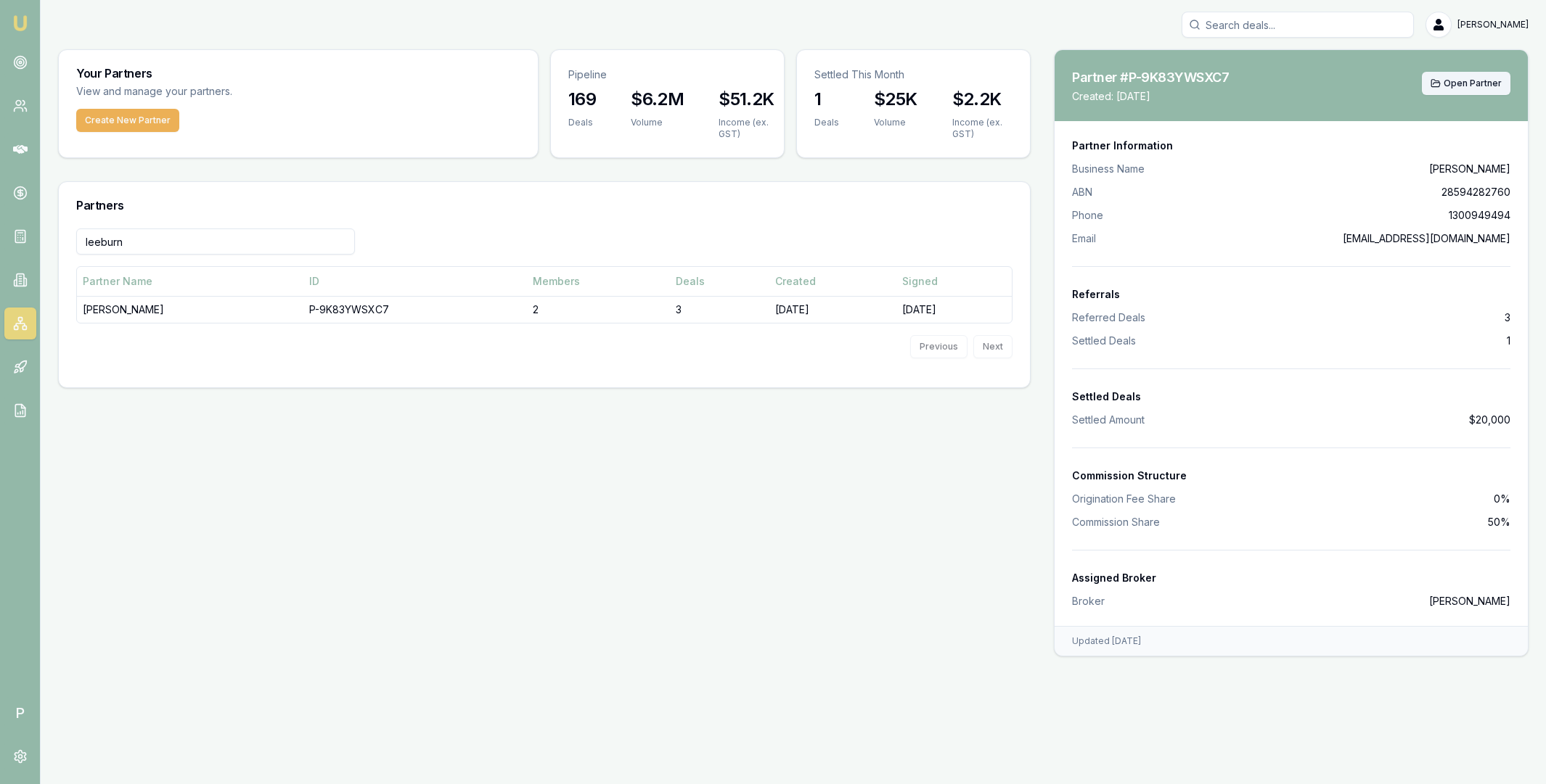
click at [1468, 82] on span "Open Partner" at bounding box center [1472, 83] width 58 height 12
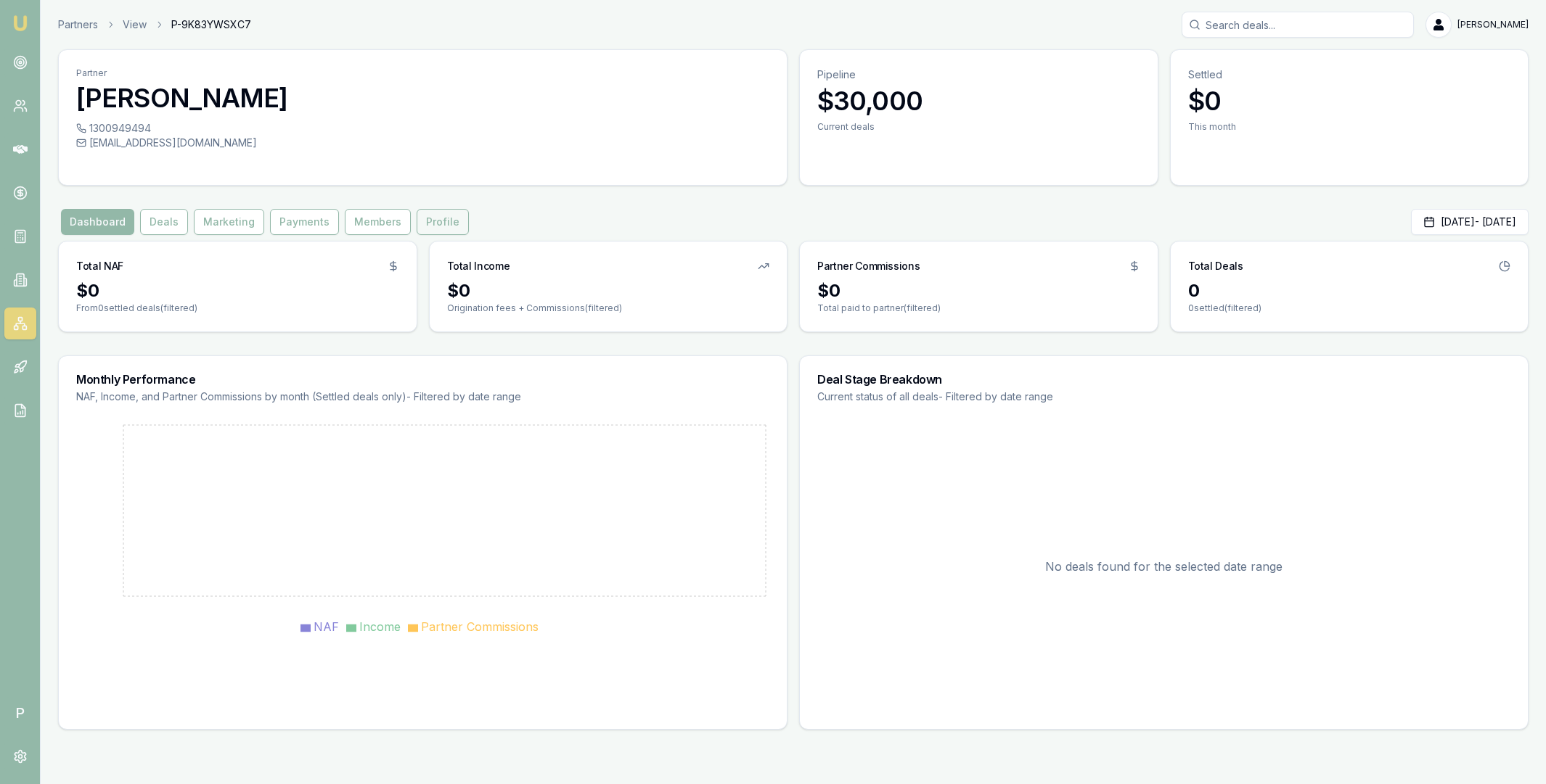
click at [430, 225] on button "Profile" at bounding box center [442, 222] width 52 height 26
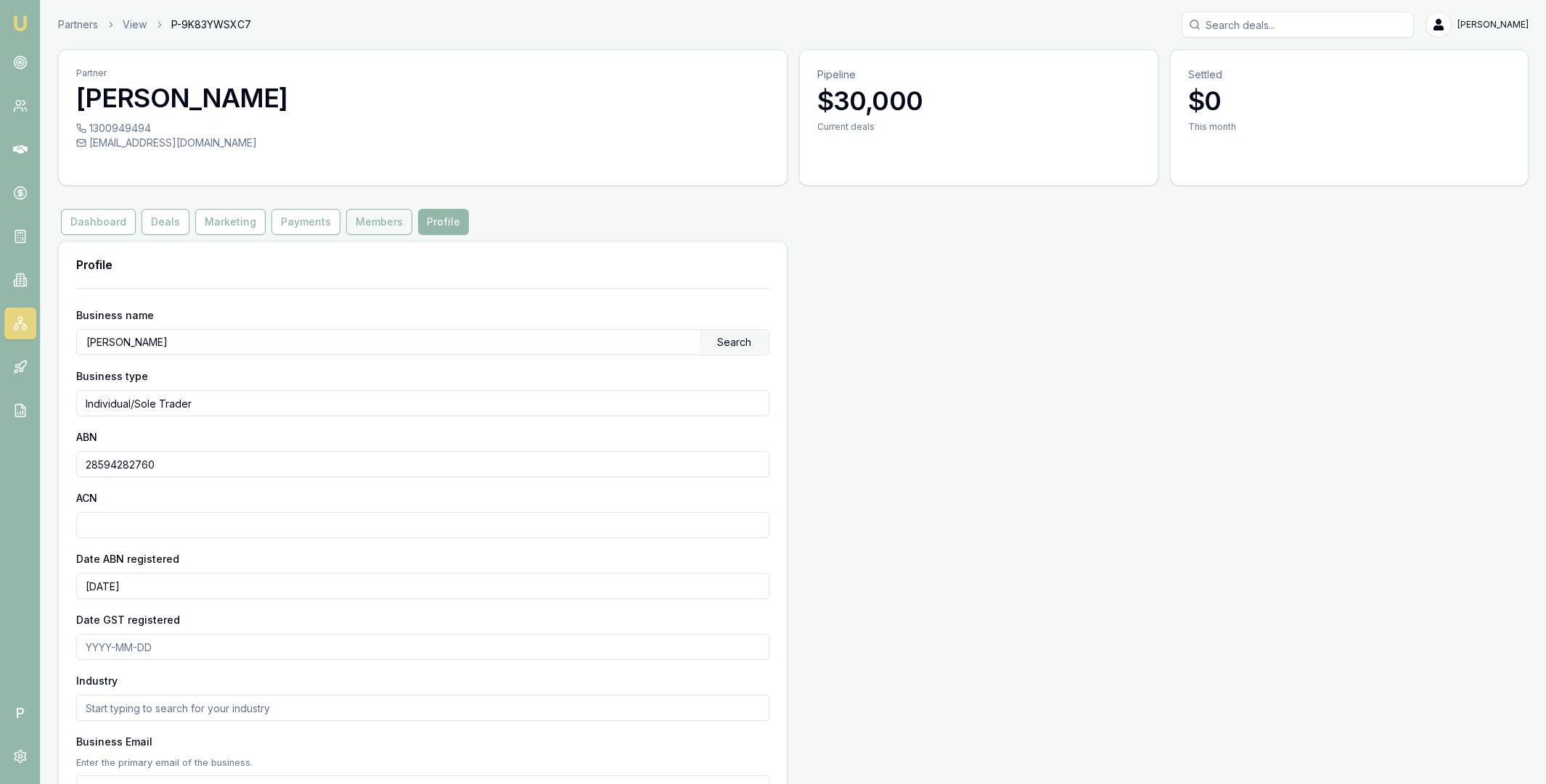
click at [363, 220] on button "Members" at bounding box center [379, 222] width 66 height 26
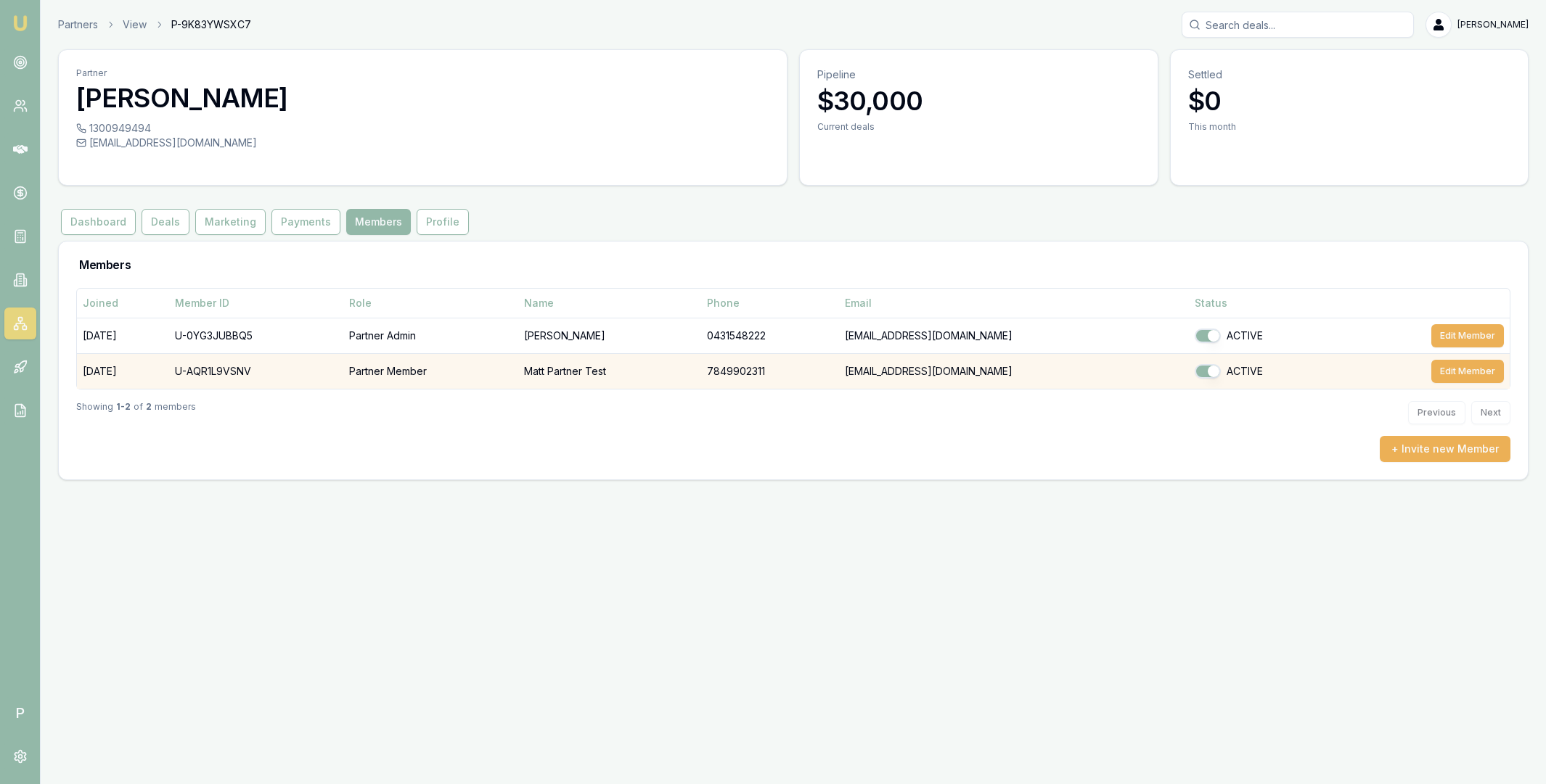
drag, startPoint x: 815, startPoint y: 372, endPoint x: 1024, endPoint y: 369, distance: 209.0
click at [1024, 369] on td "[EMAIL_ADDRESS][DOMAIN_NAME]" at bounding box center [1014, 371] width 351 height 36
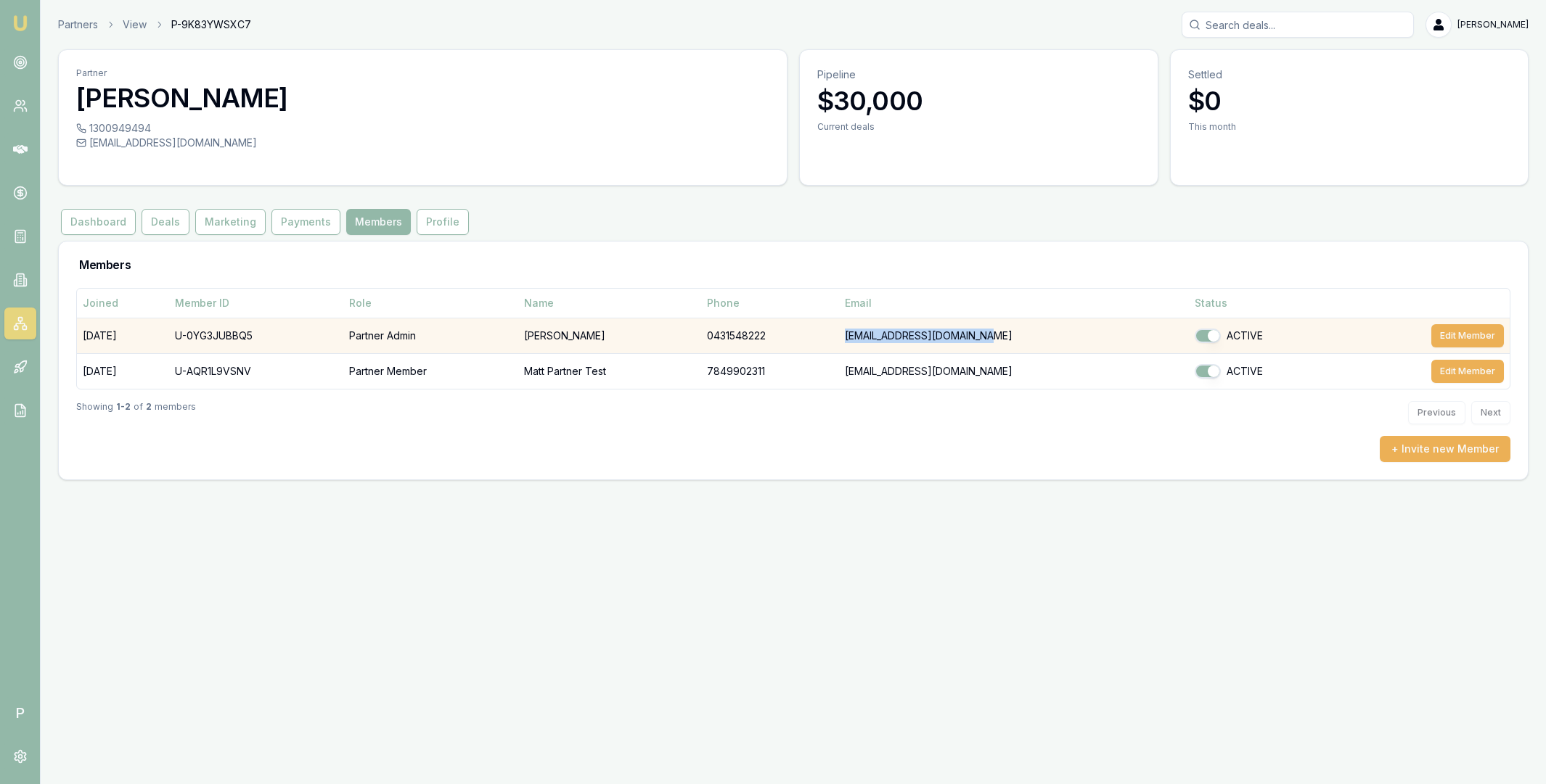
drag, startPoint x: 815, startPoint y: 336, endPoint x: 964, endPoint y: 337, distance: 149.0
click at [964, 337] on td "[EMAIL_ADDRESS][DOMAIN_NAME]" at bounding box center [1014, 336] width 351 height 36
copy td "[EMAIL_ADDRESS][DOMAIN_NAME]"
click at [702, 337] on td "0431548222" at bounding box center [769, 336] width 138 height 36
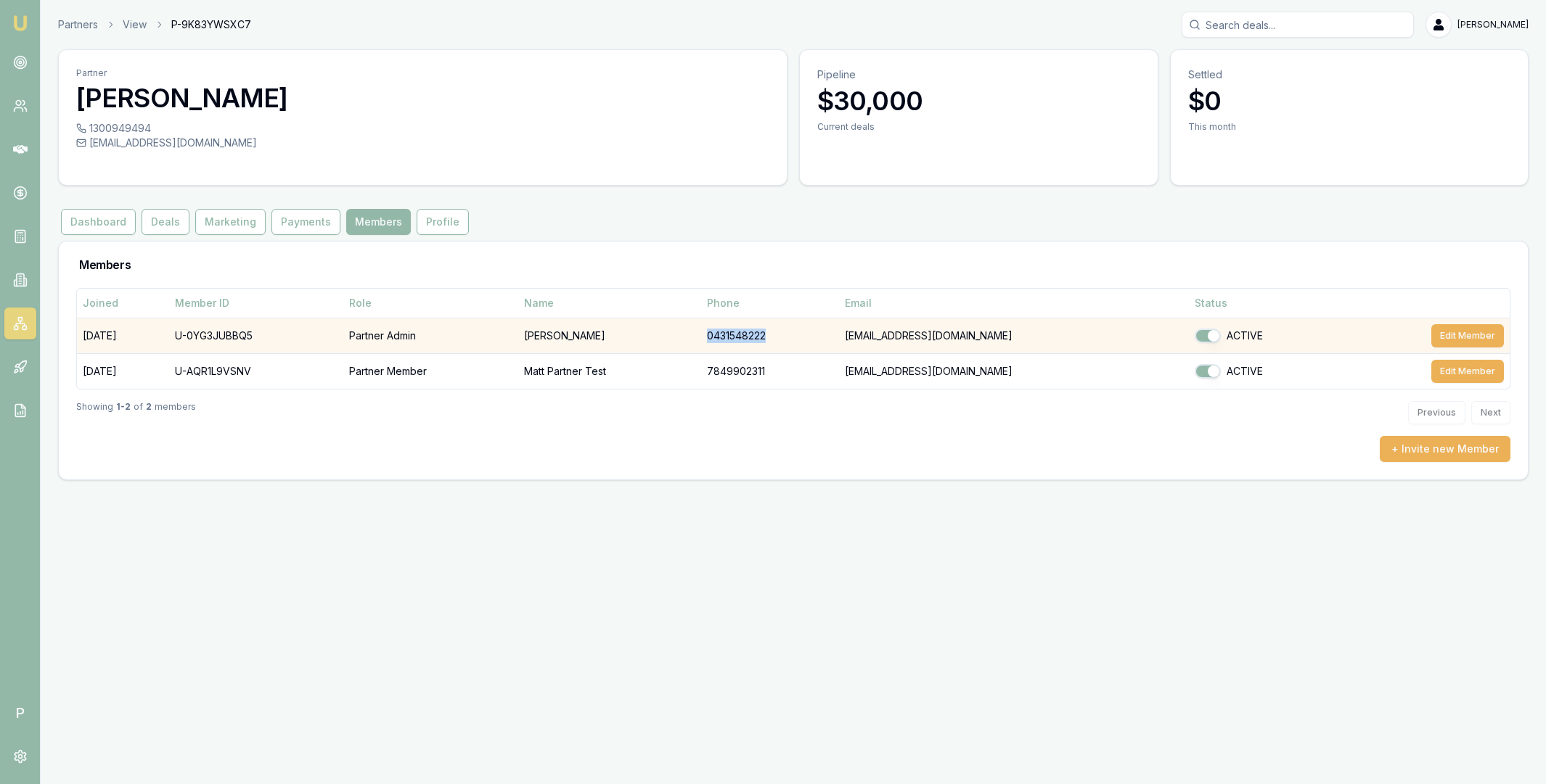
copy td "0431548222"
click at [839, 337] on td "[EMAIL_ADDRESS][DOMAIN_NAME]" at bounding box center [1014, 336] width 351 height 36
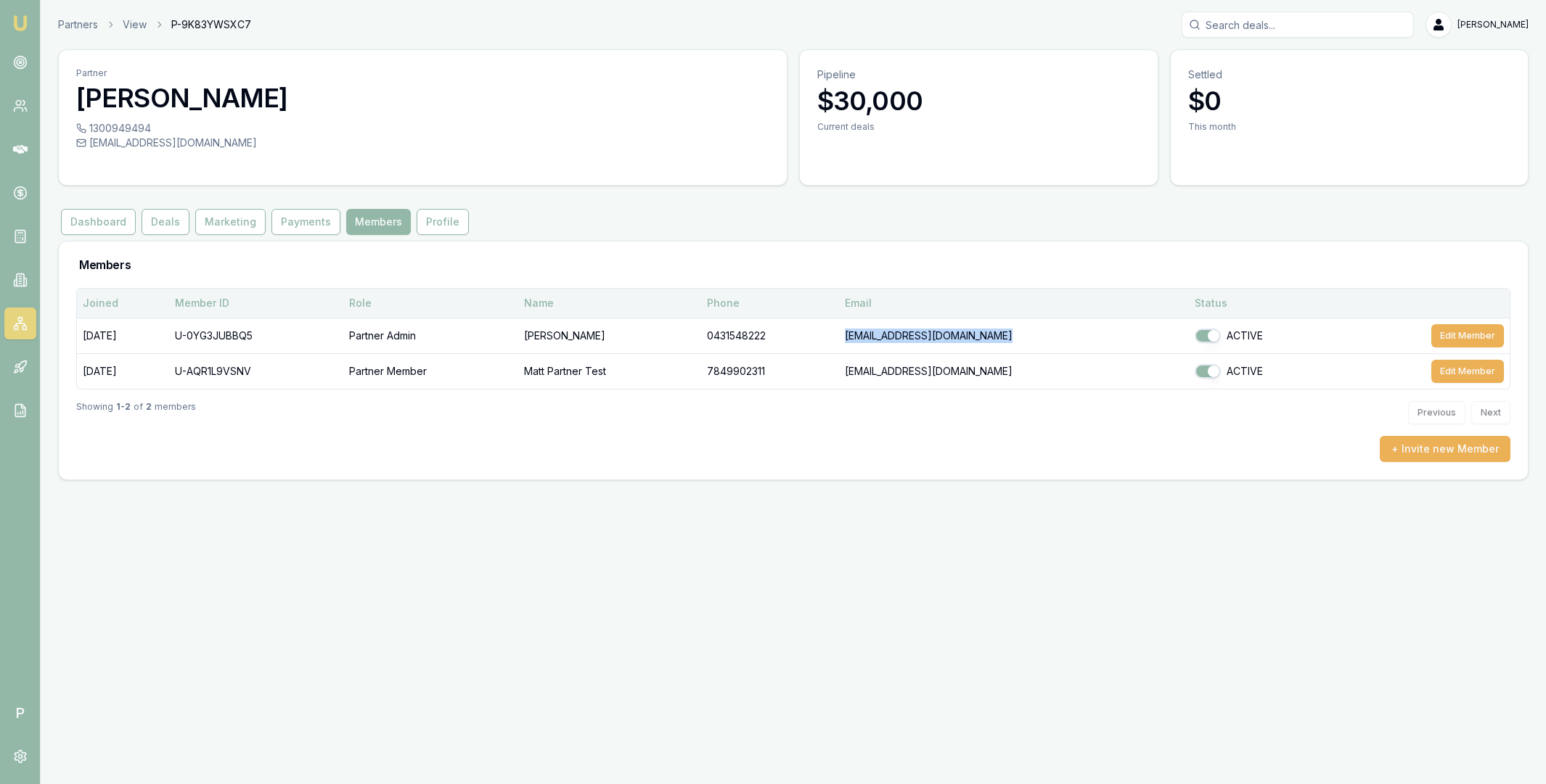
copy td "[EMAIL_ADDRESS][DOMAIN_NAME]"
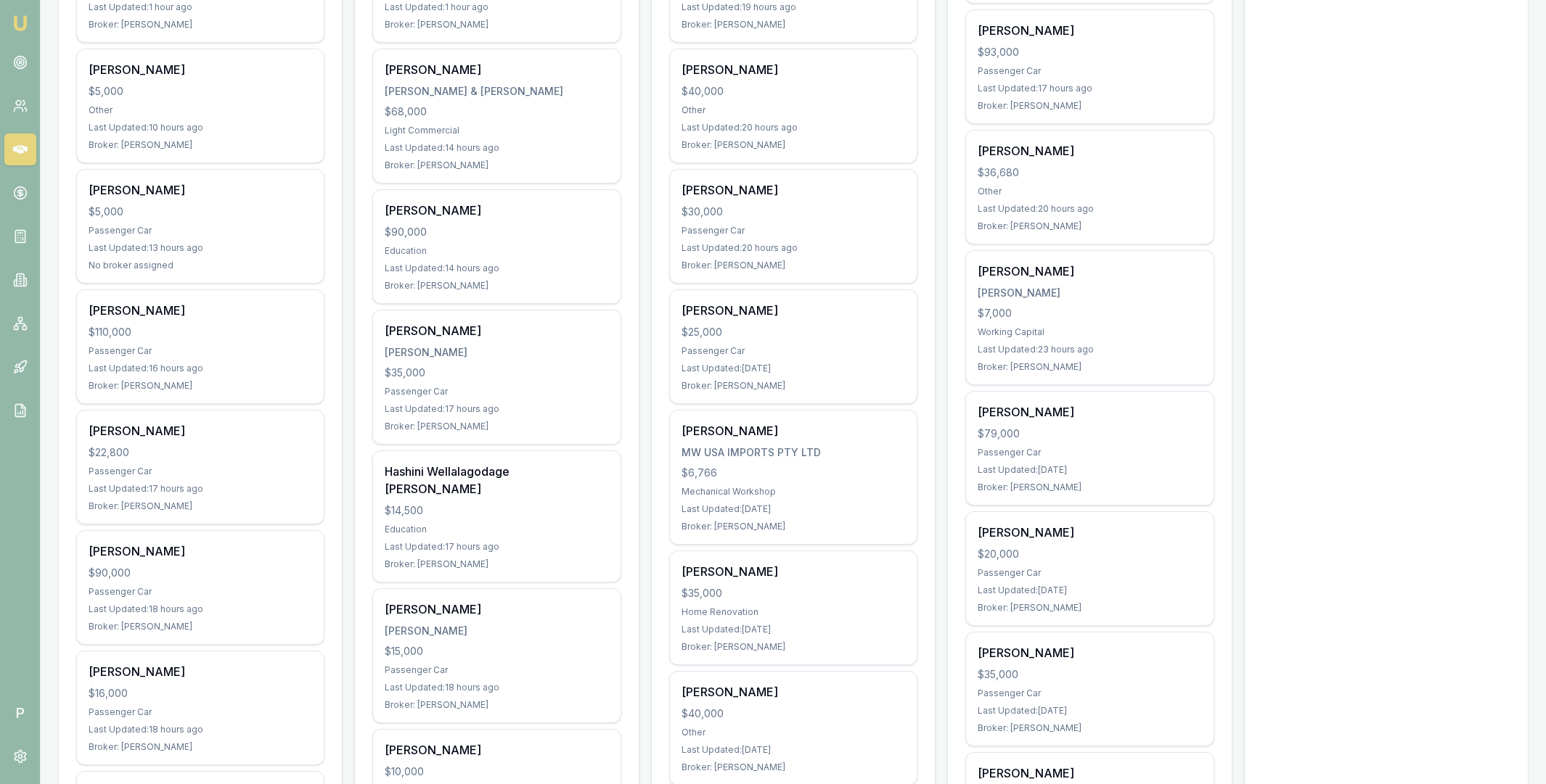
scroll to position [871, 0]
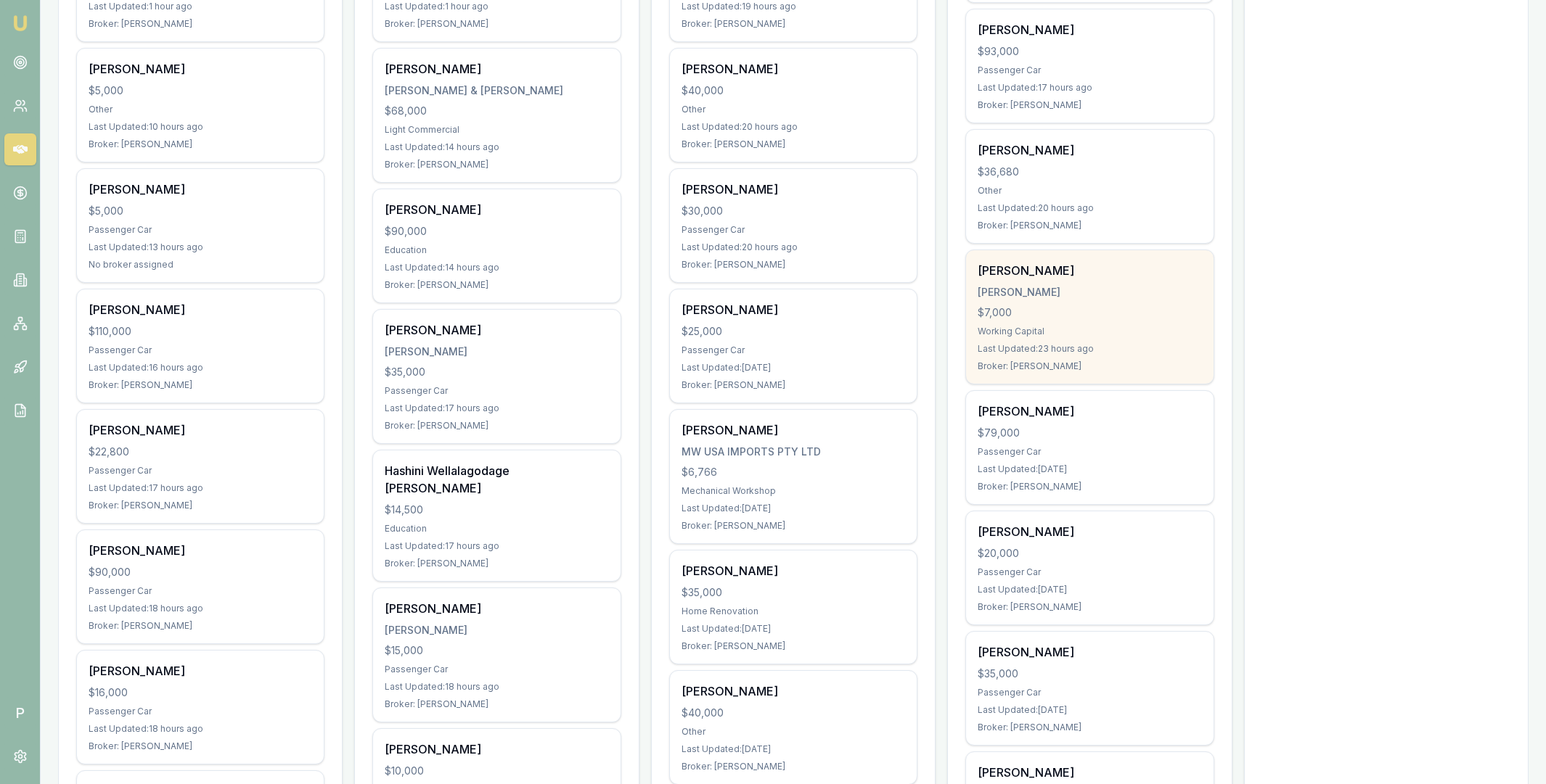
click at [1105, 300] on div "[PERSON_NAME] [PERSON_NAME] $7,000 Working Capital Last Updated: 23 hours ago B…" at bounding box center [1089, 316] width 246 height 133
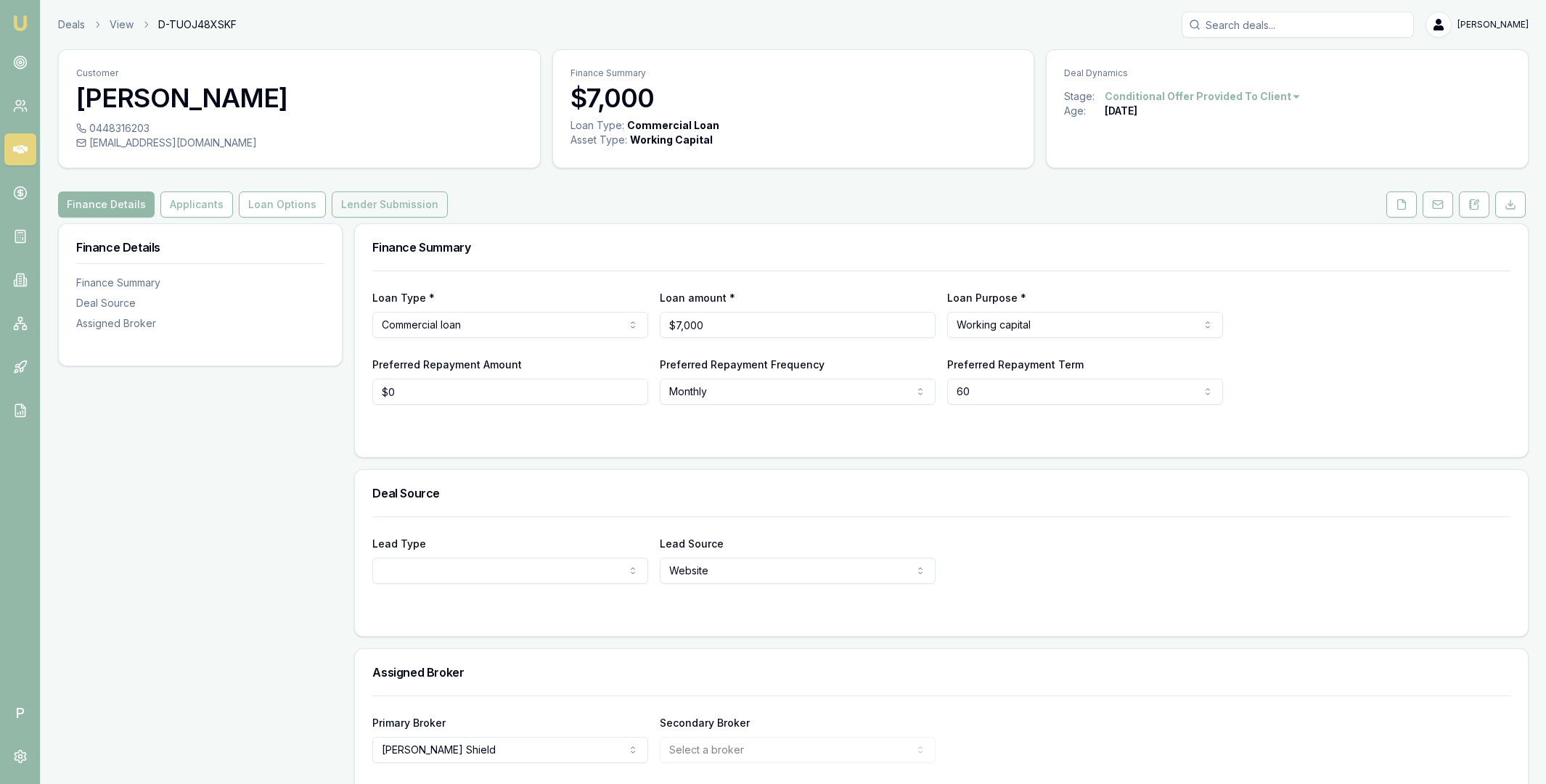
click at [408, 199] on button "Lender Submission" at bounding box center [389, 205] width 116 height 26
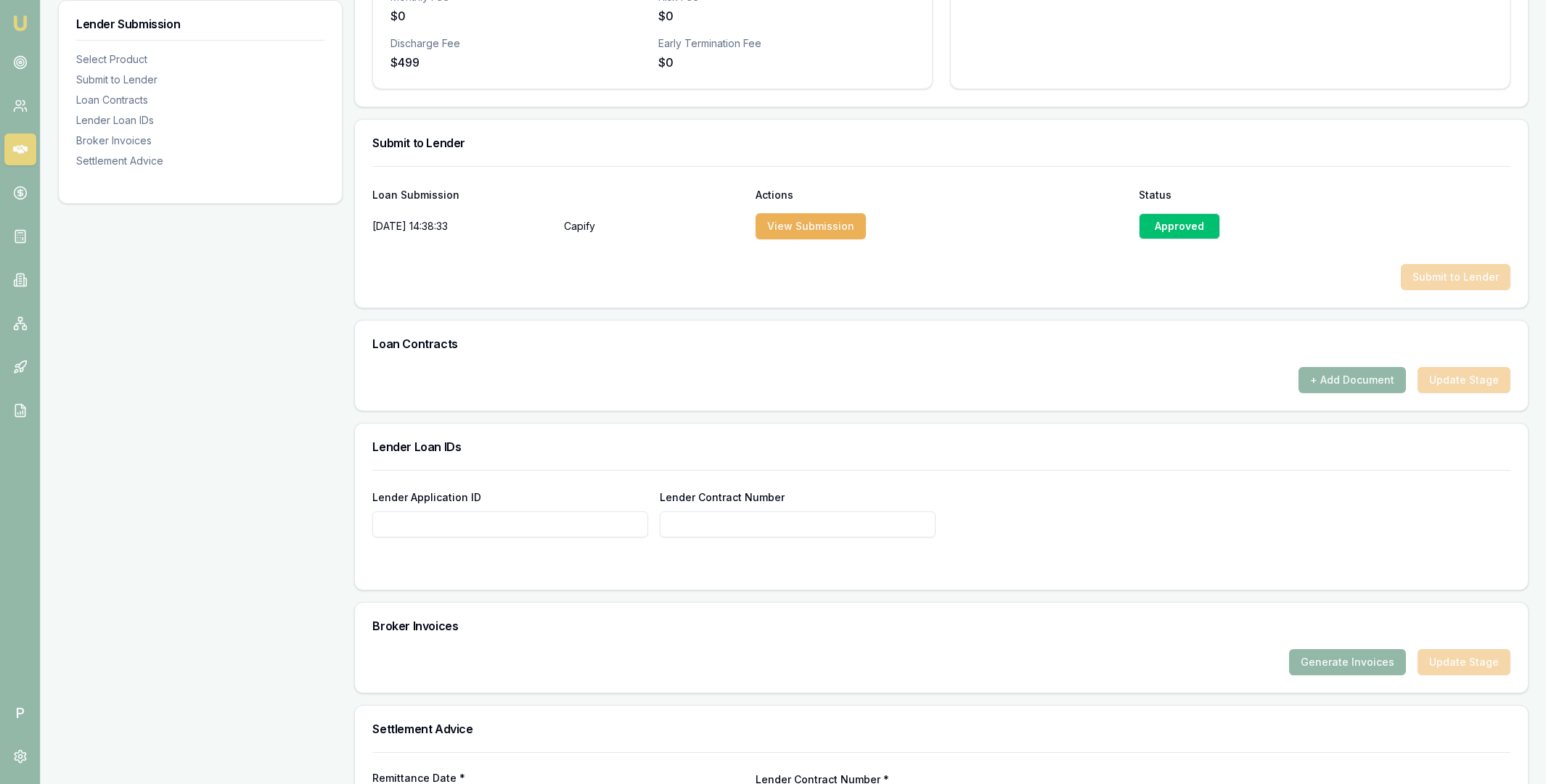
scroll to position [750, 0]
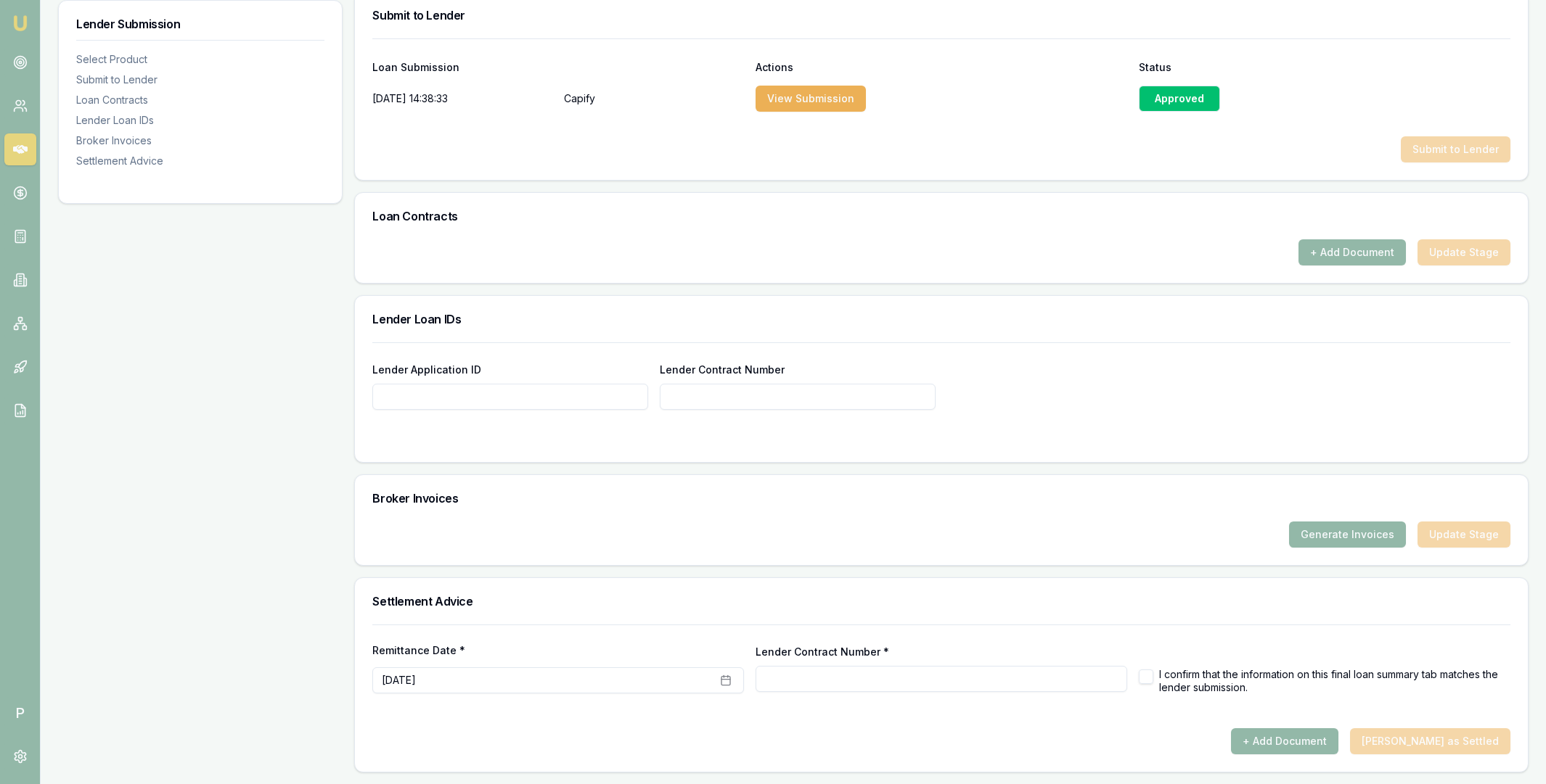
click at [555, 392] on input "Lender Application ID" at bounding box center [511, 397] width 276 height 26
click at [670, 395] on input "Lender Contract Number" at bounding box center [798, 397] width 276 height 26
paste input "CAP-002908-INV"
type input "CAP-002908-INV"
click at [1316, 539] on button "Generate Invoices" at bounding box center [1347, 535] width 117 height 26
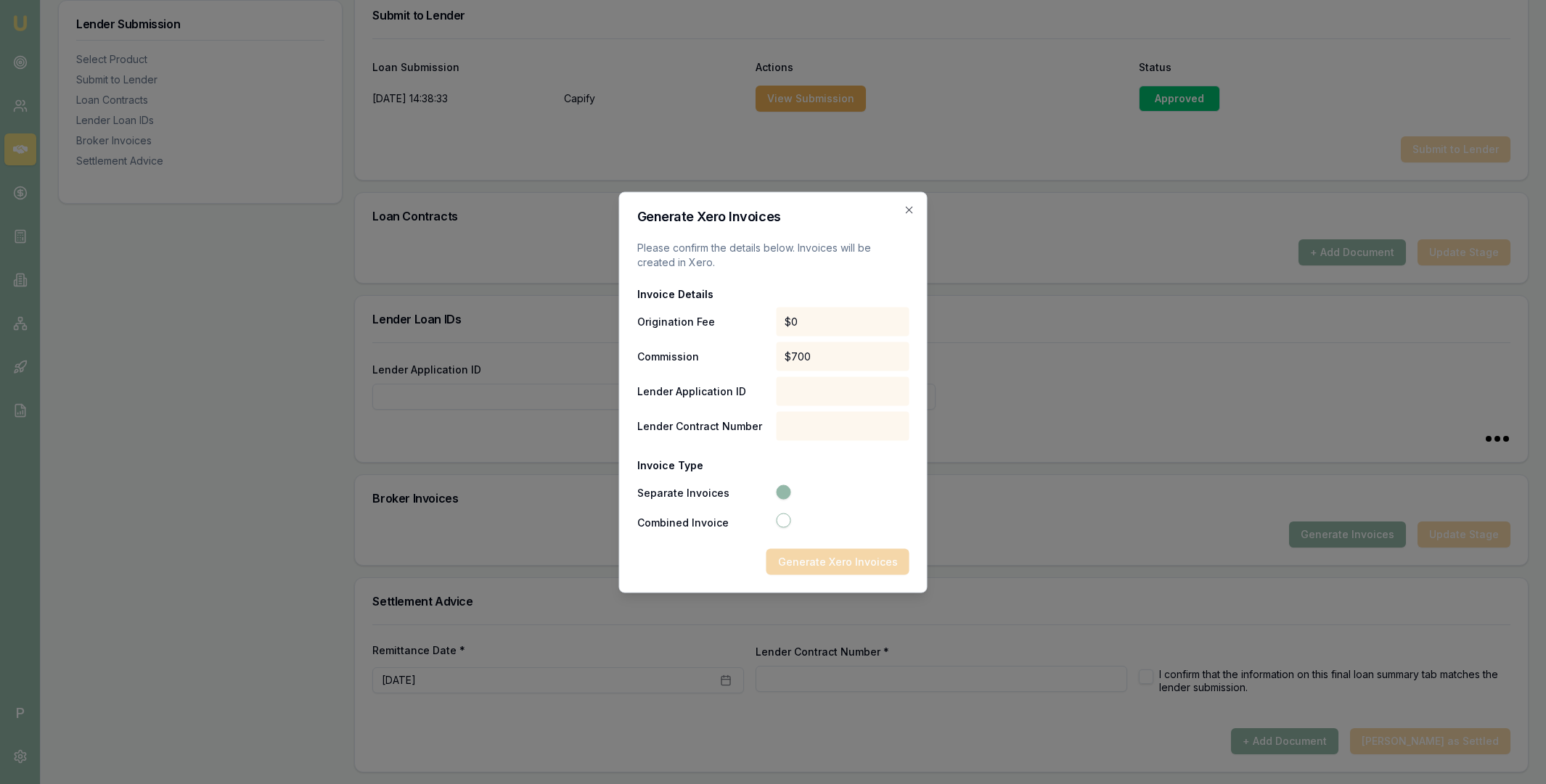
type input "CAP-002908-INV"
click at [908, 204] on icon "button" at bounding box center [909, 210] width 12 height 12
